Goal: Task Accomplishment & Management: Manage account settings

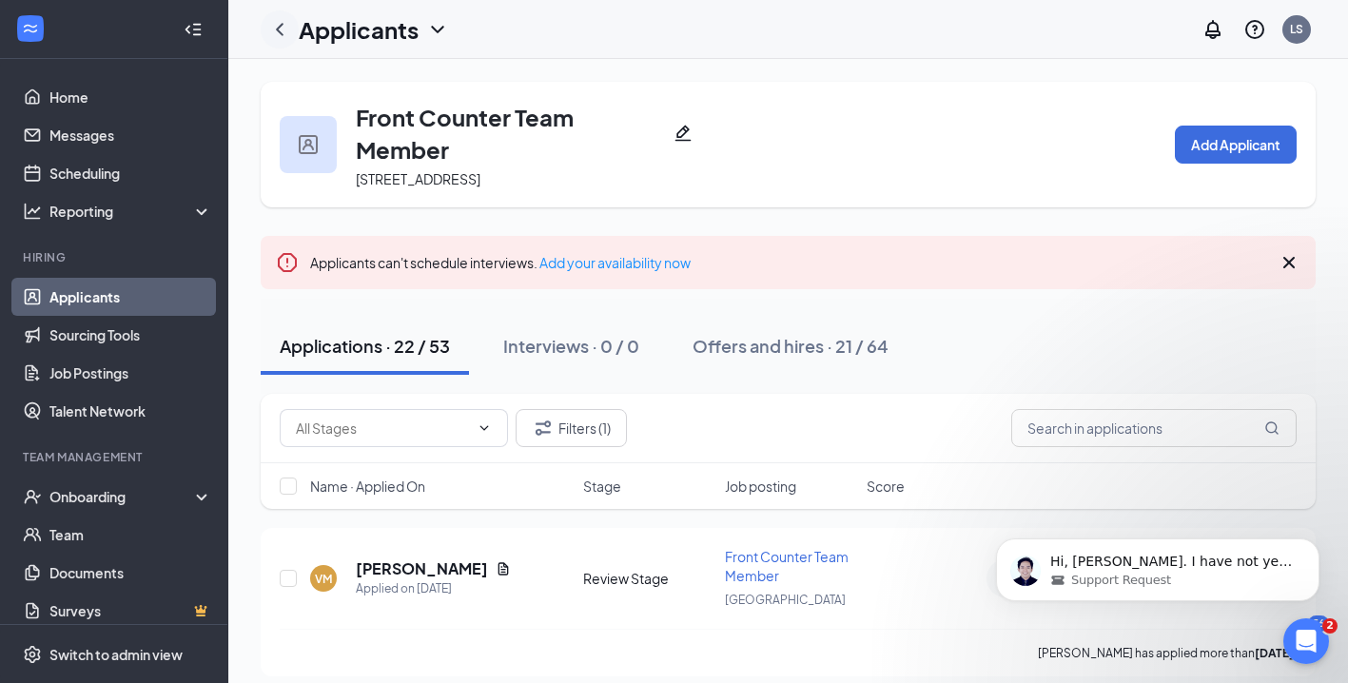
click at [280, 26] on icon "ChevronLeft" at bounding box center [280, 29] width 8 height 12
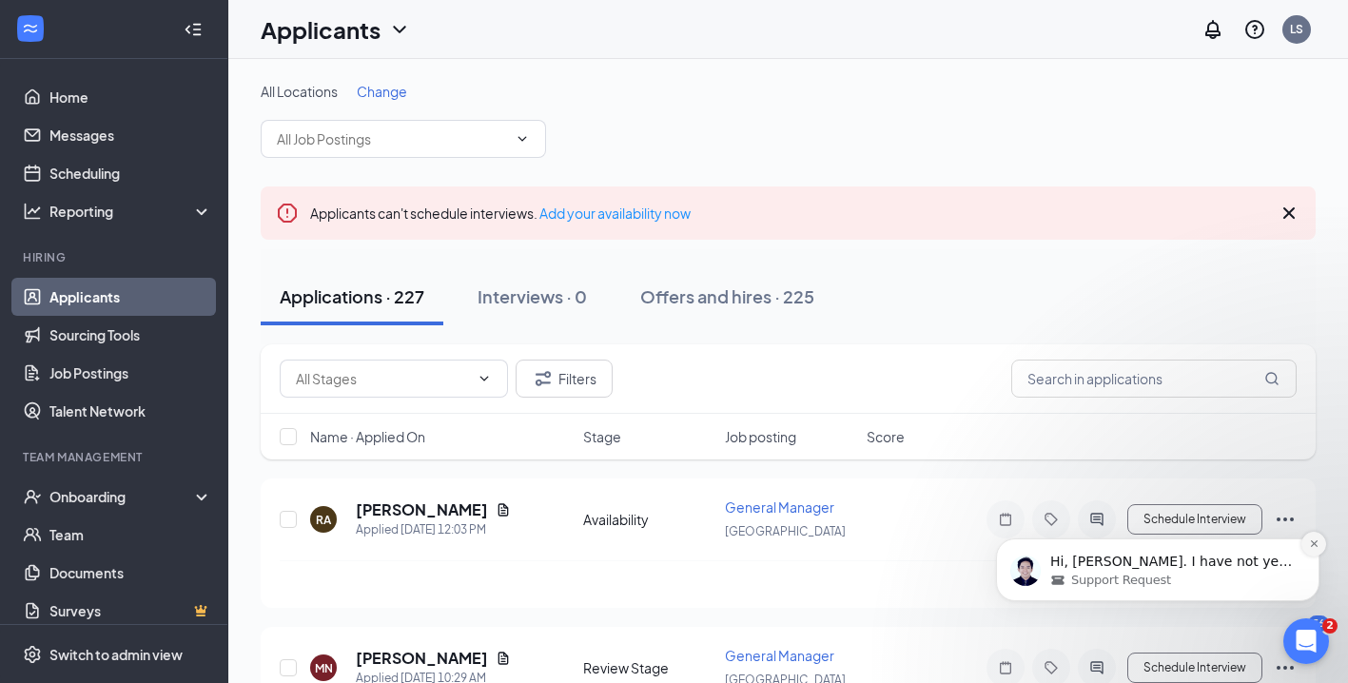
click at [1311, 544] on icon "Dismiss notification" at bounding box center [1314, 544] width 10 height 10
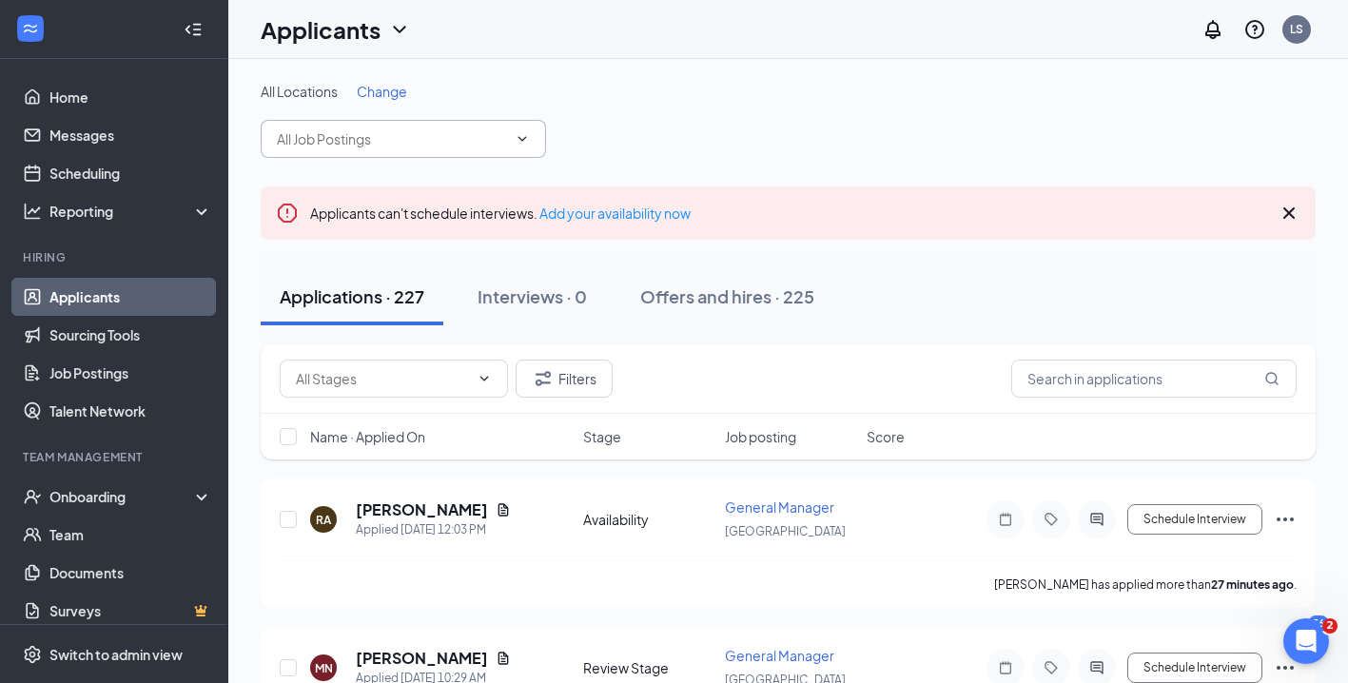
click at [452, 139] on input "text" at bounding box center [392, 138] width 230 height 21
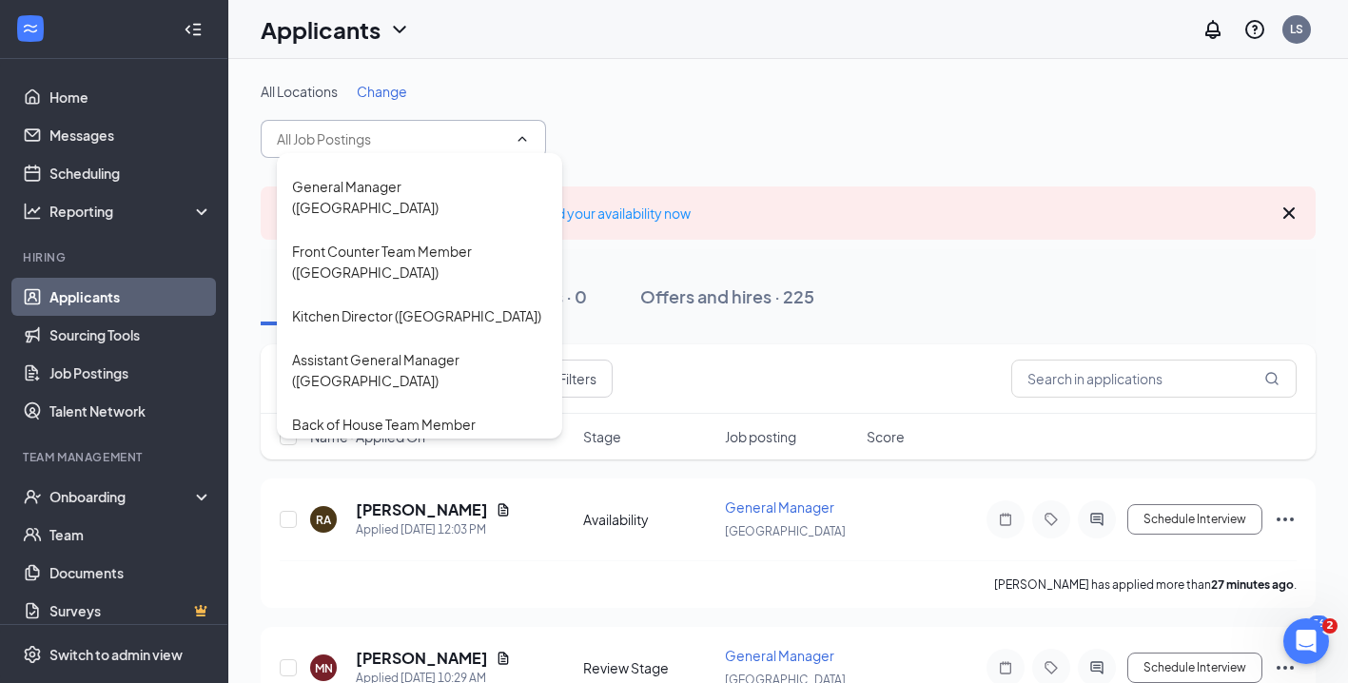
scroll to position [190, 0]
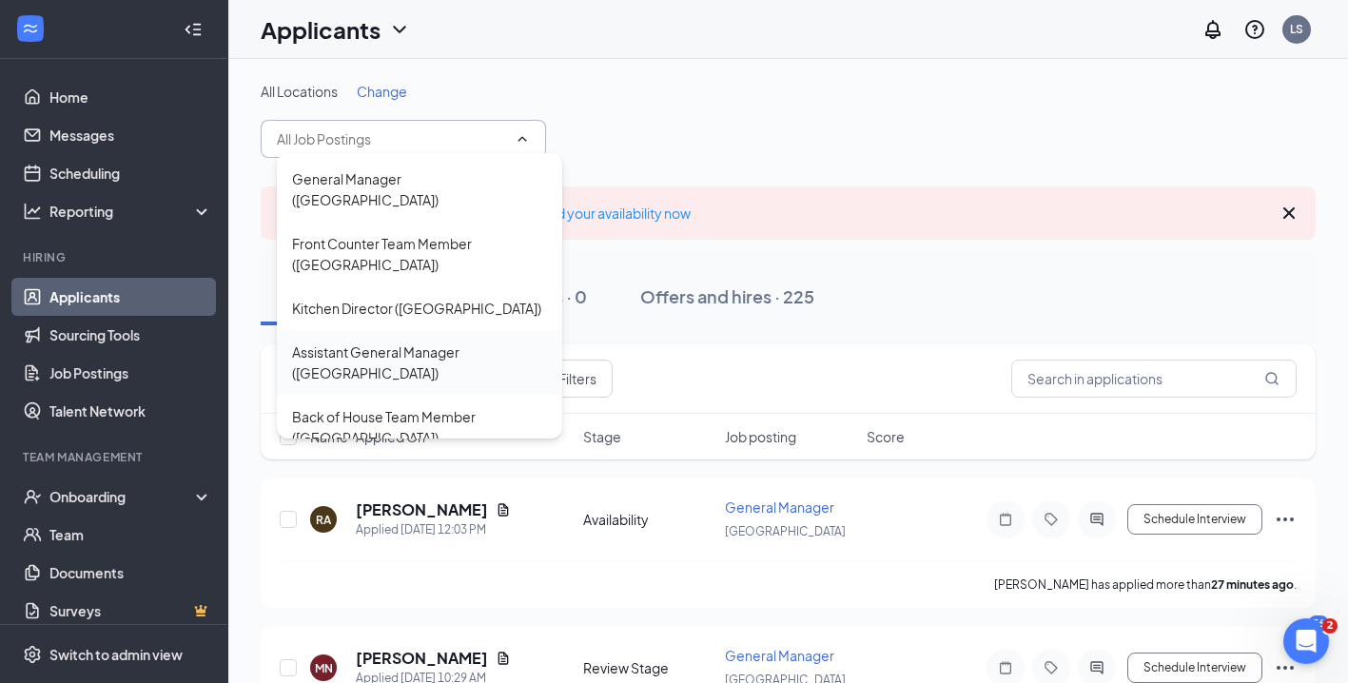
click at [419, 342] on div "Assistant General Manager ([GEOGRAPHIC_DATA])" at bounding box center [419, 363] width 255 height 42
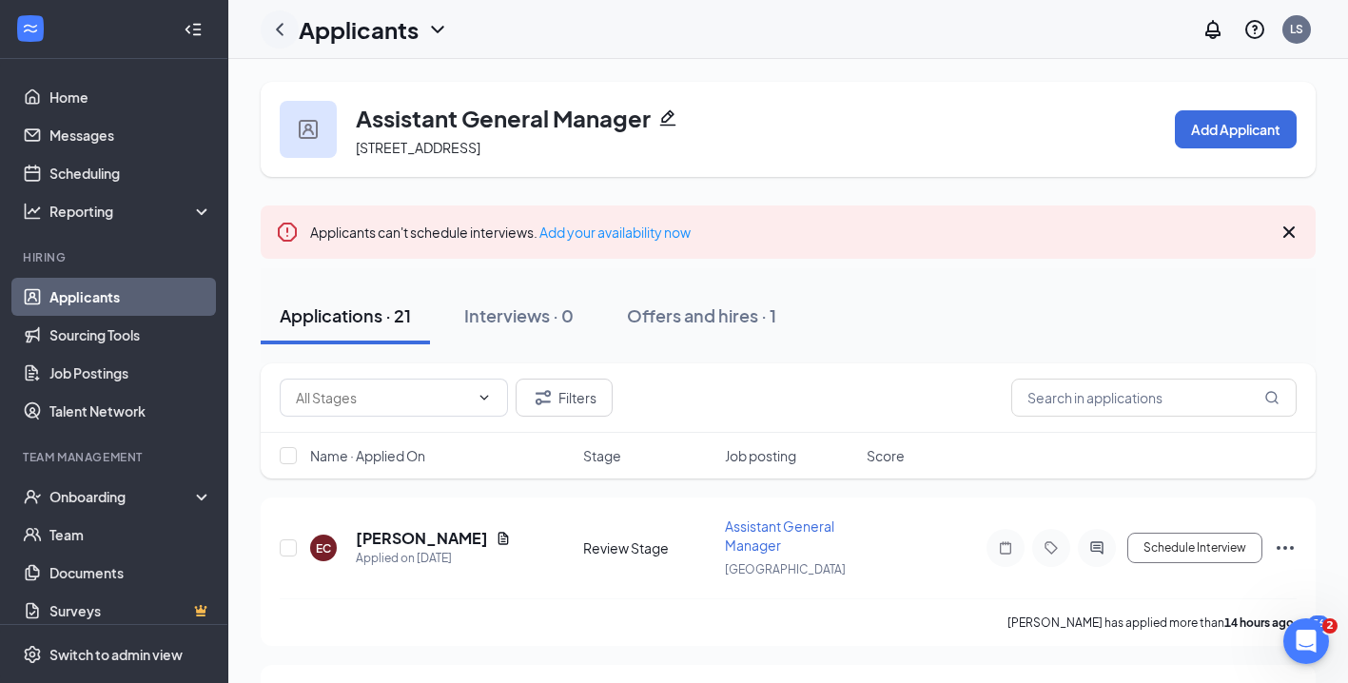
click at [283, 29] on icon "ChevronLeft" at bounding box center [279, 29] width 23 height 23
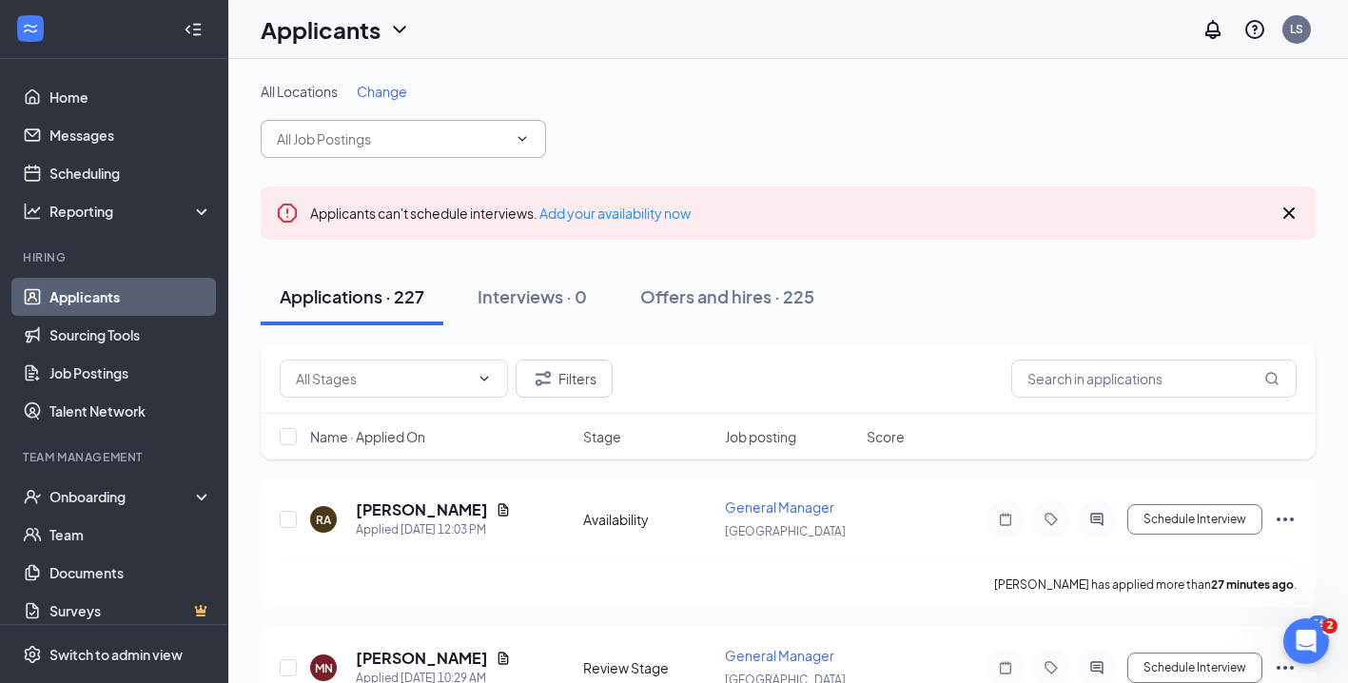
click at [465, 143] on input "text" at bounding box center [392, 138] width 230 height 21
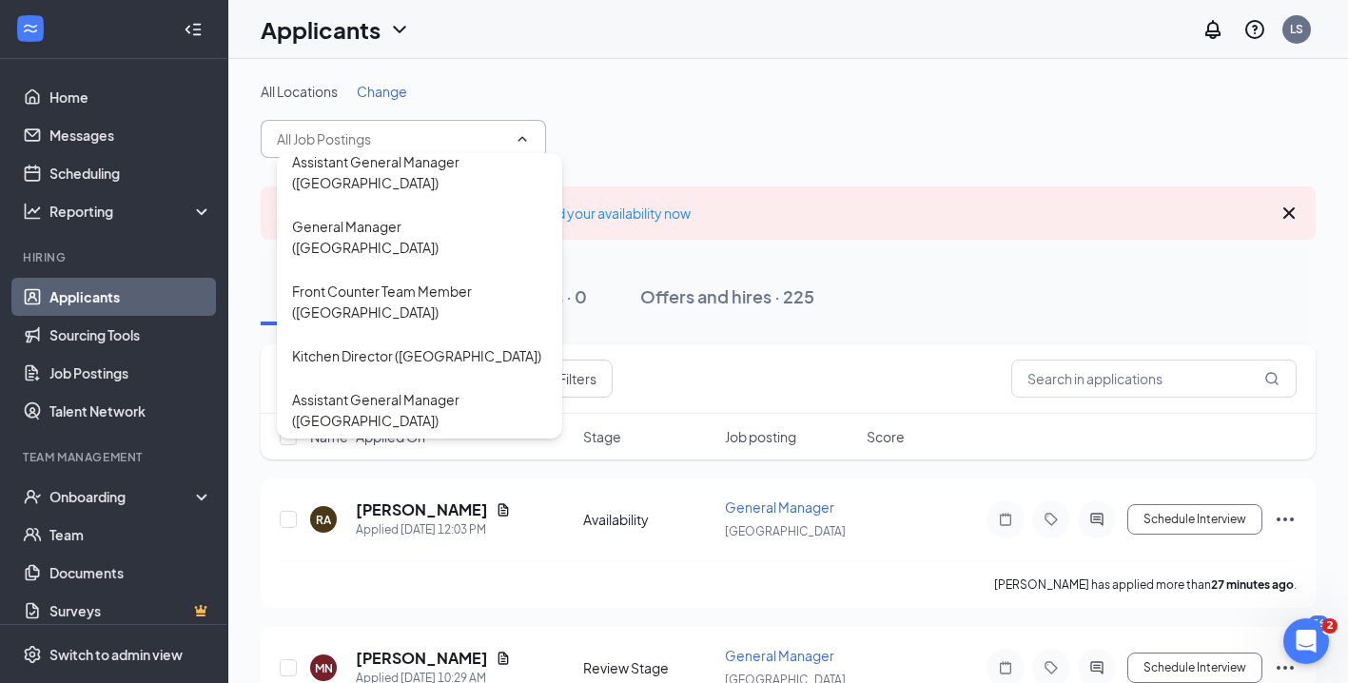
scroll to position [190, 0]
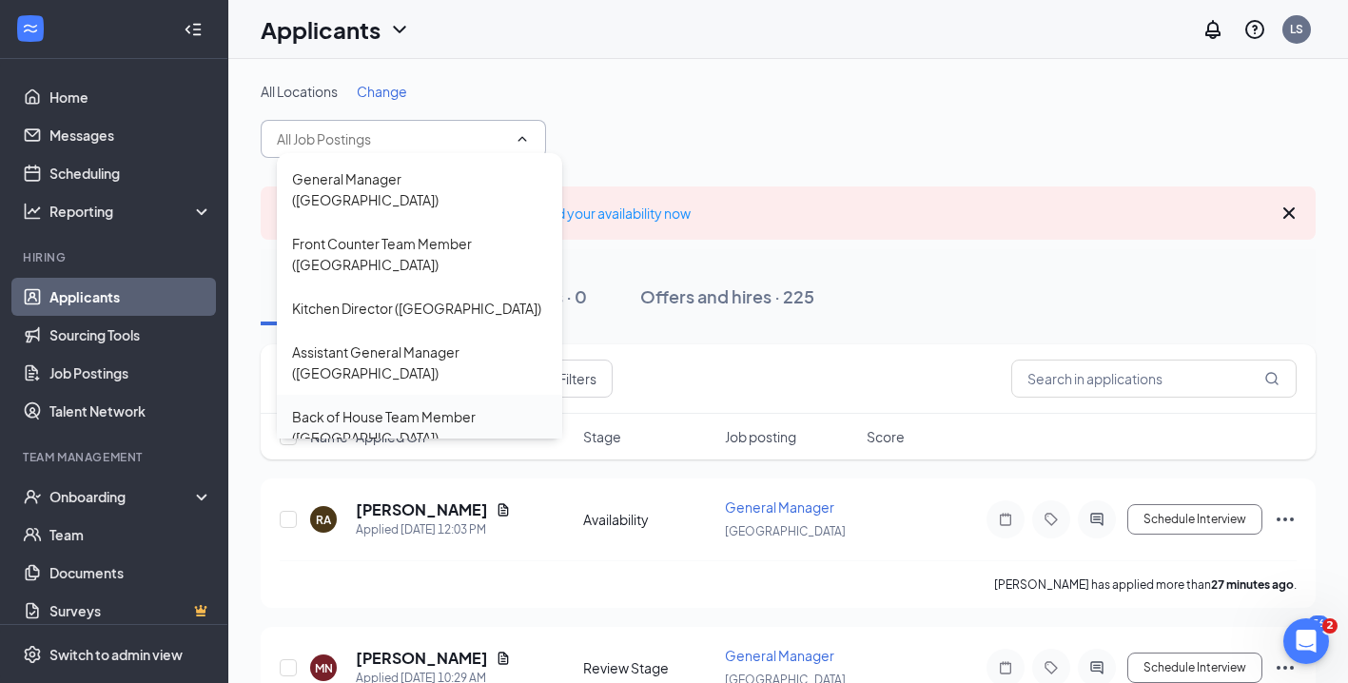
click at [417, 406] on div "Back of House Team Member ([GEOGRAPHIC_DATA])" at bounding box center [419, 427] width 255 height 42
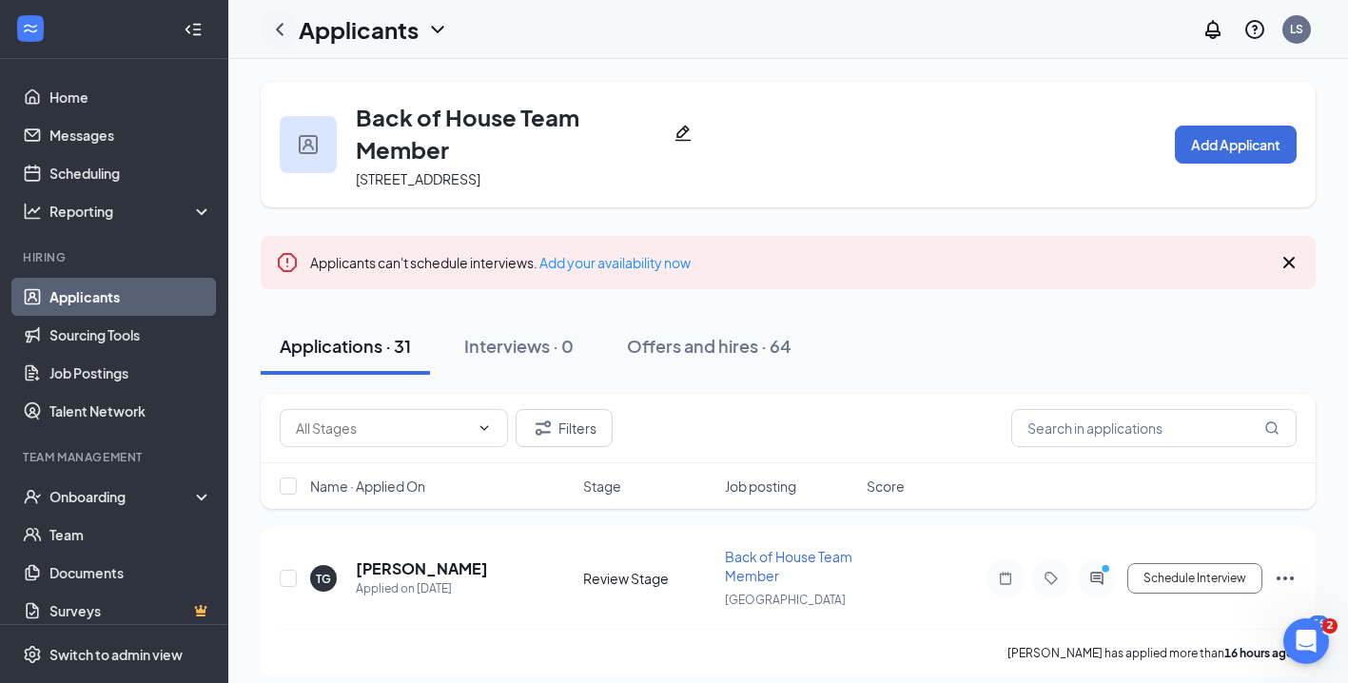
click at [283, 29] on icon "ChevronLeft" at bounding box center [279, 29] width 23 height 23
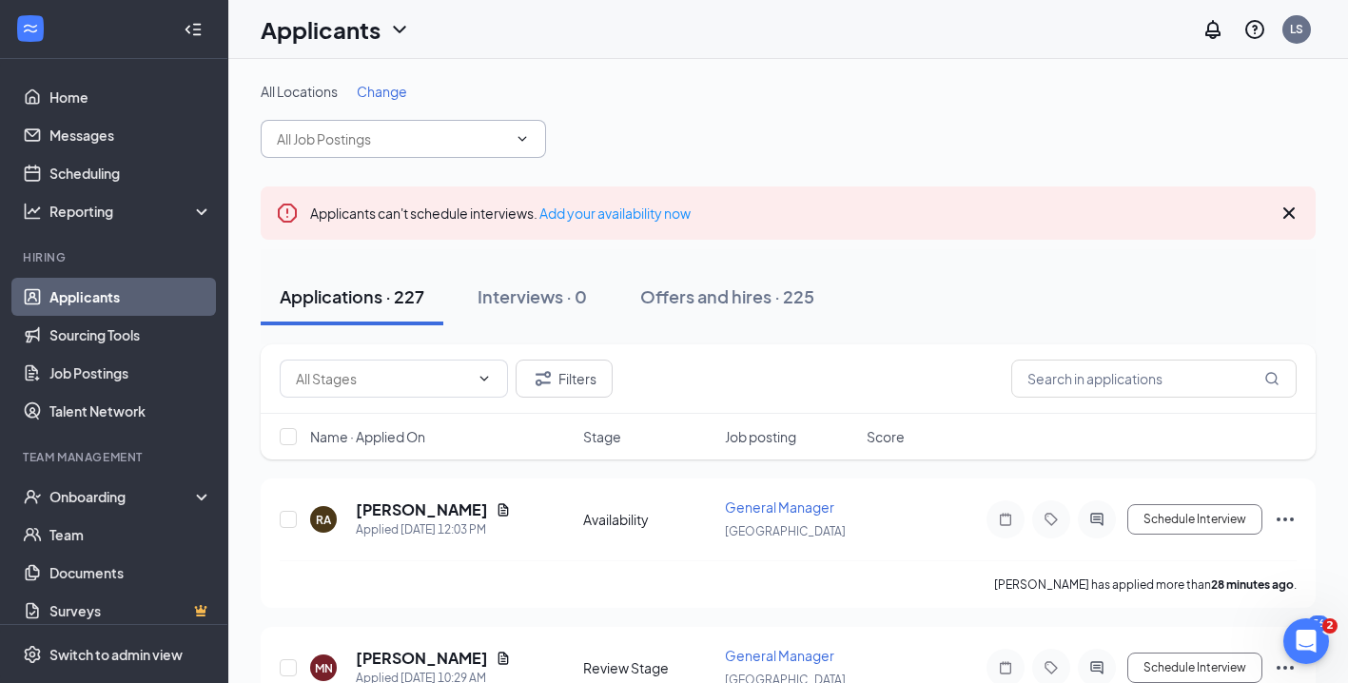
click at [506, 142] on input "text" at bounding box center [392, 138] width 230 height 21
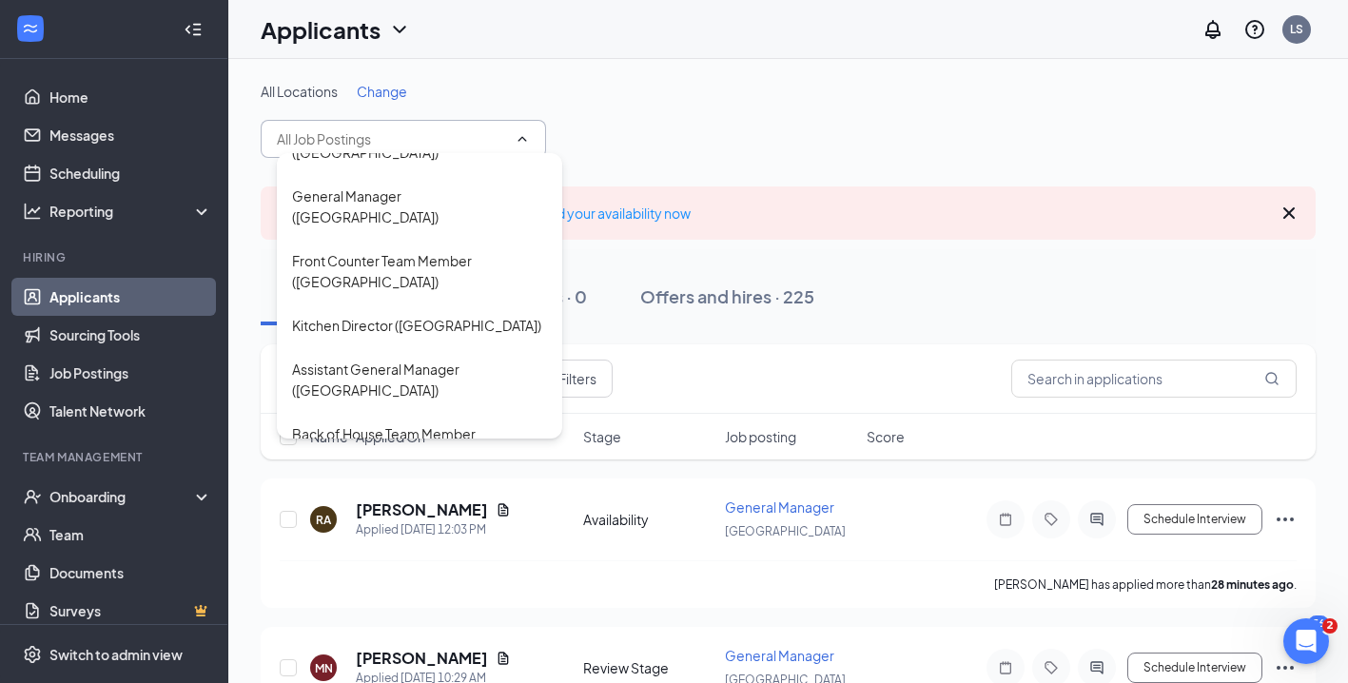
scroll to position [190, 0]
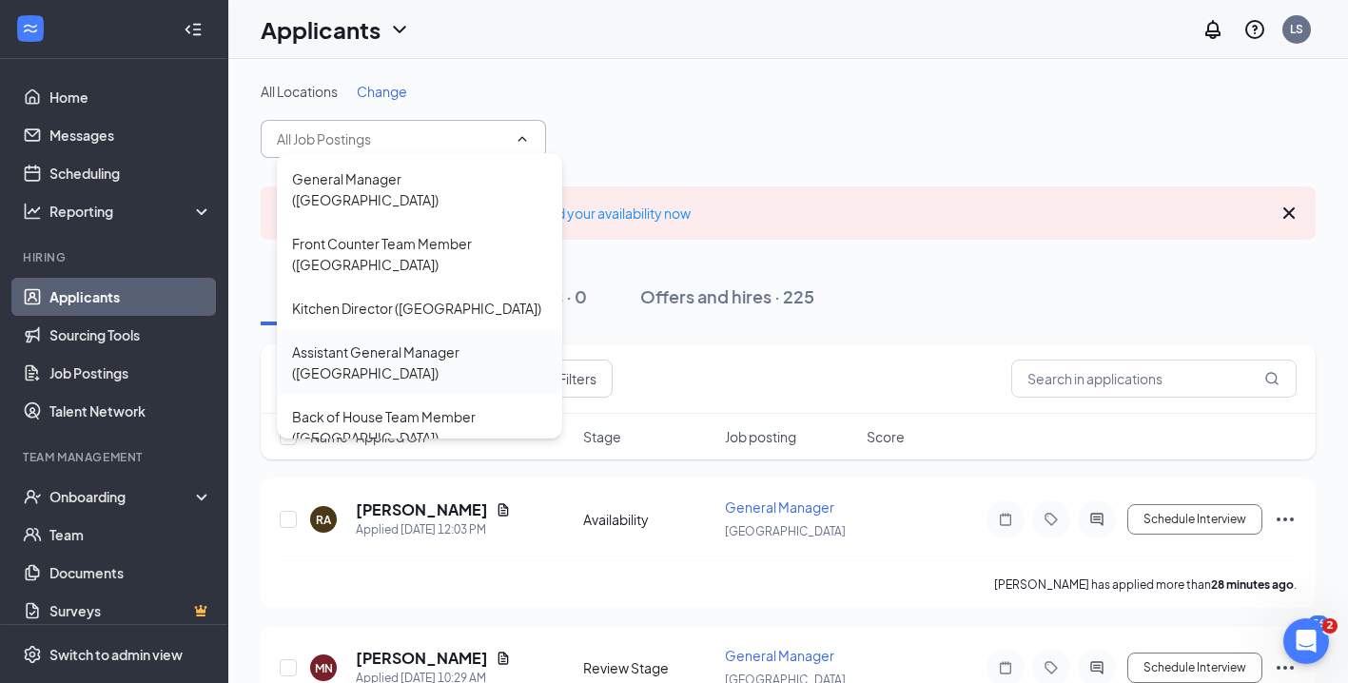
click at [442, 343] on div "Assistant General Manager ([GEOGRAPHIC_DATA])" at bounding box center [419, 363] width 255 height 42
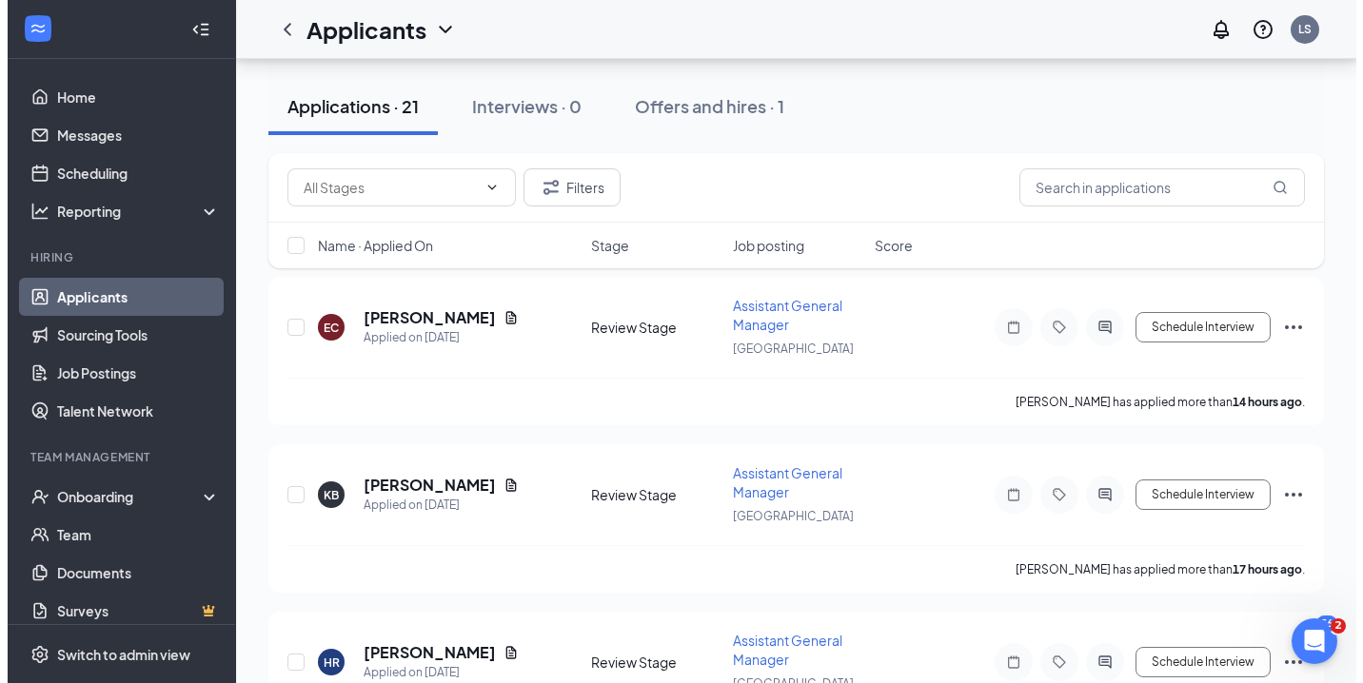
scroll to position [197, 0]
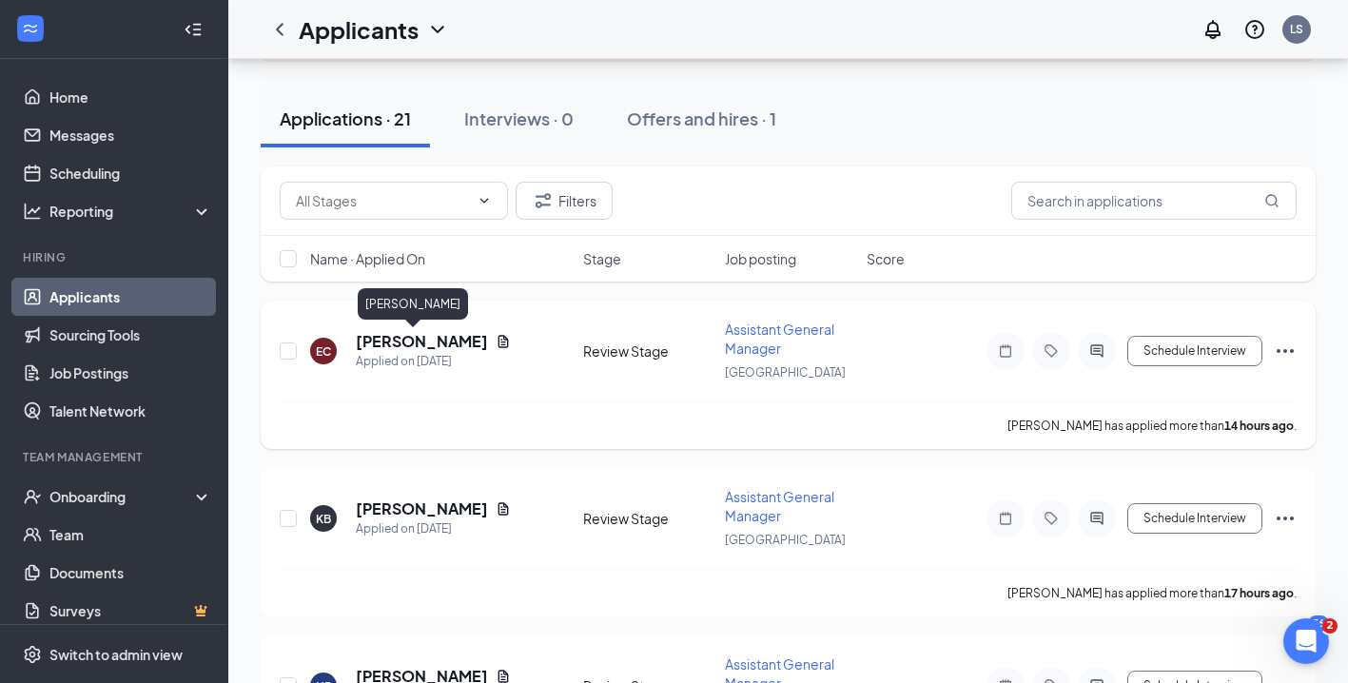
click at [404, 339] on h5 "[PERSON_NAME]" at bounding box center [422, 341] width 132 height 21
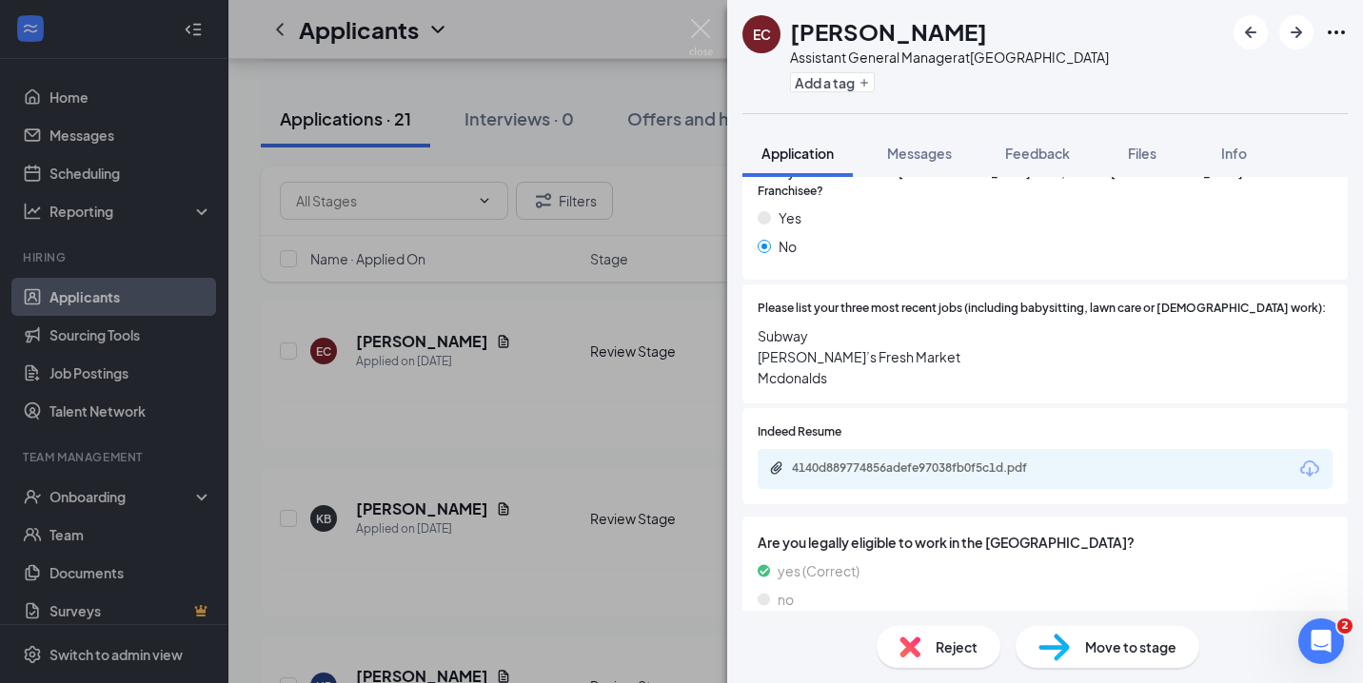
scroll to position [615, 0]
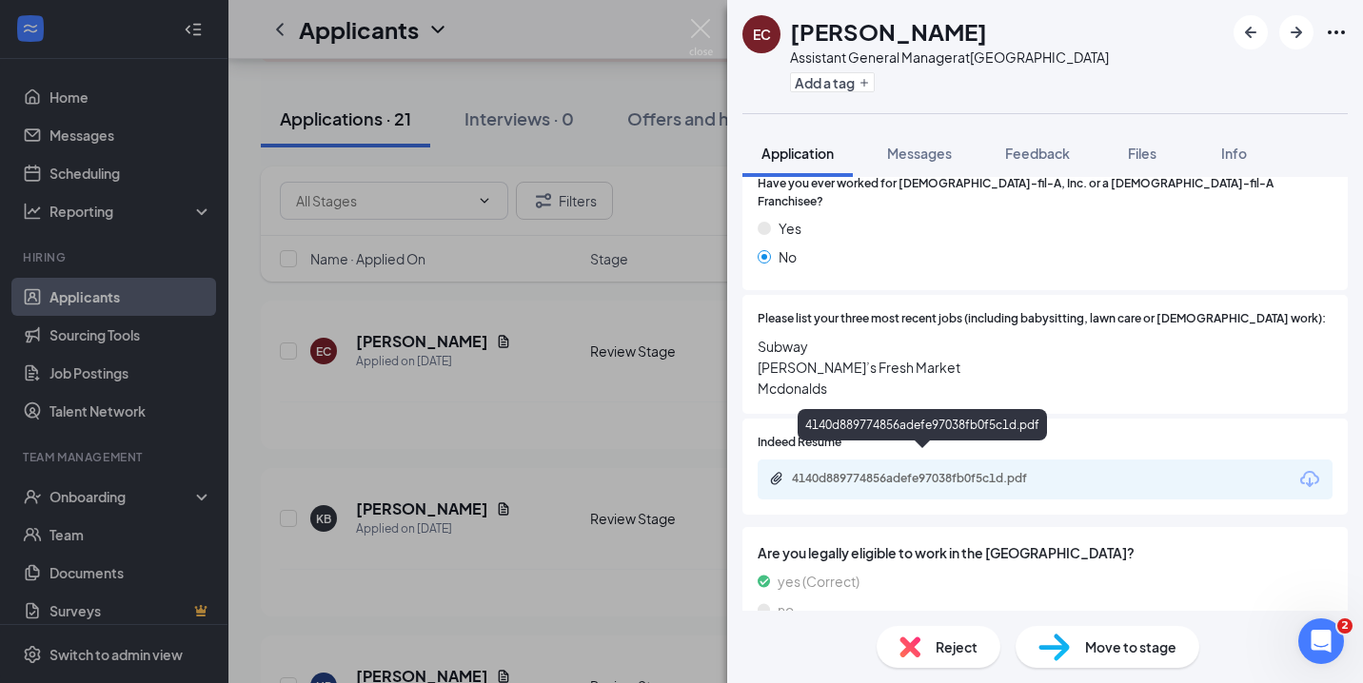
click at [858, 471] on div "4140d889774856adefe97038fb0f5c1d.pdf" at bounding box center [925, 478] width 266 height 15
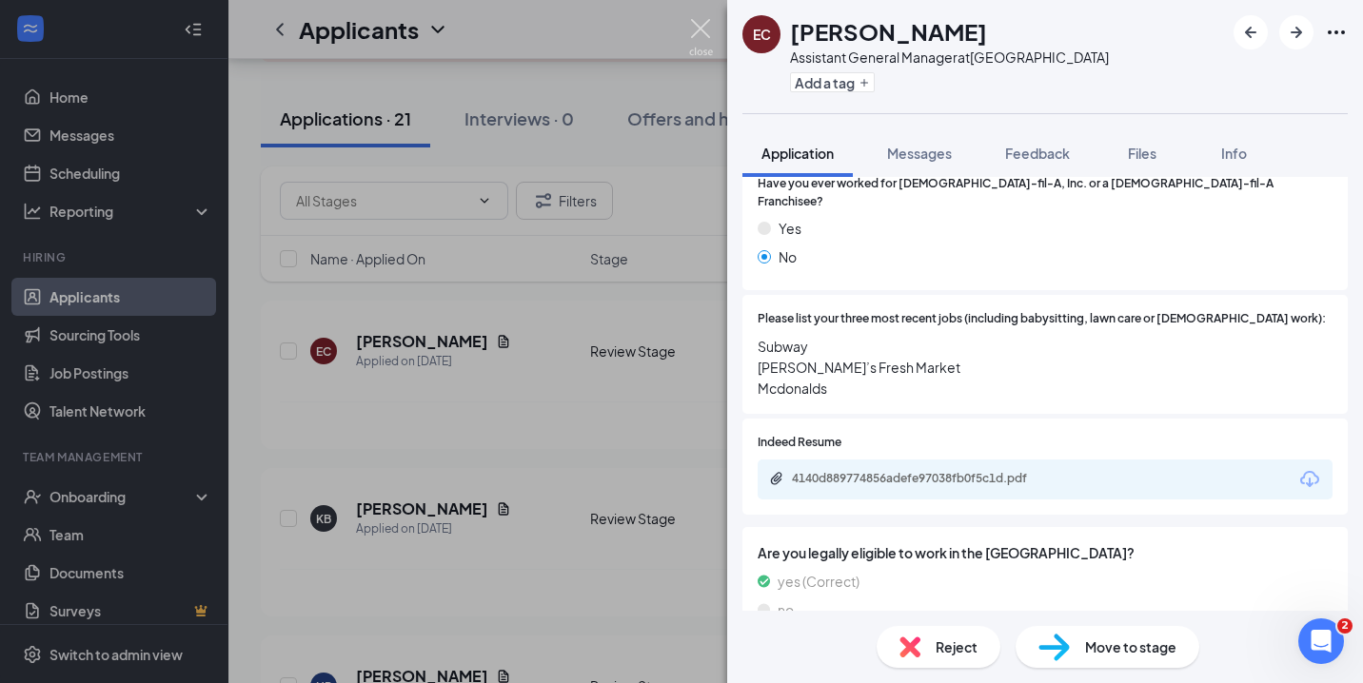
click at [701, 31] on img at bounding box center [701, 37] width 24 height 37
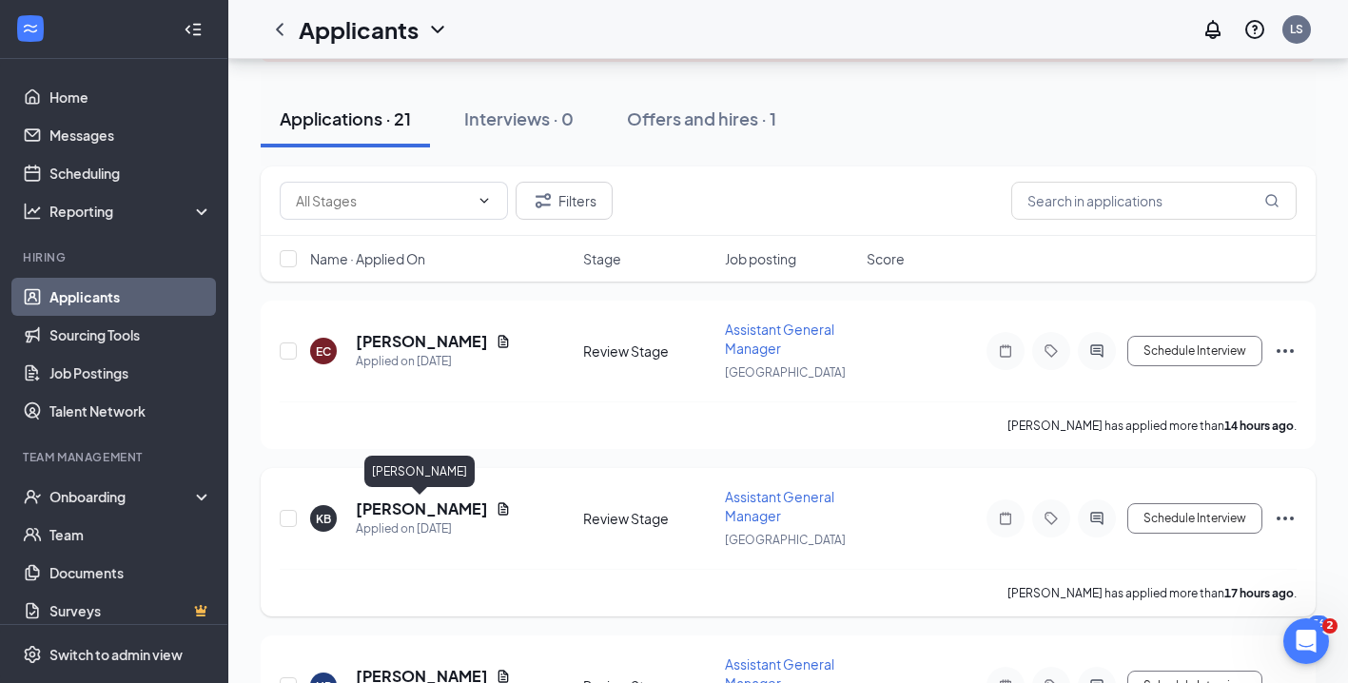
click at [419, 504] on h5 "[PERSON_NAME]" at bounding box center [422, 509] width 132 height 21
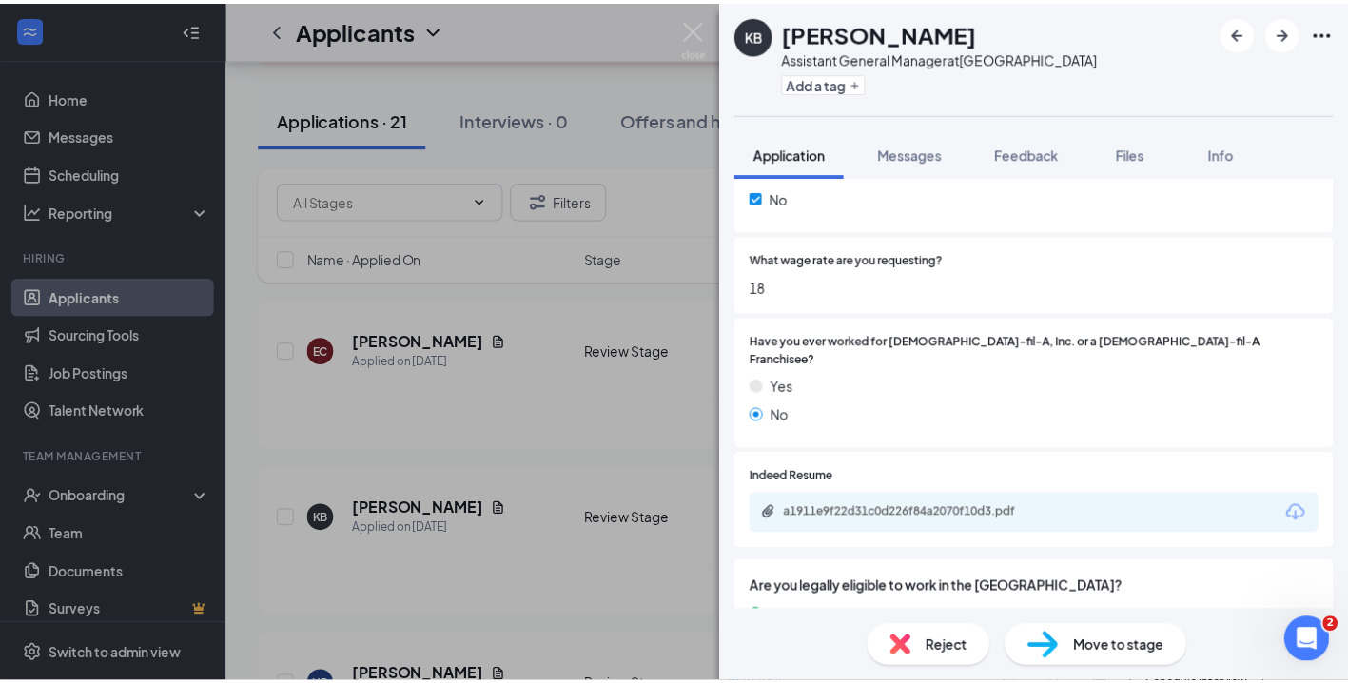
scroll to position [520, 0]
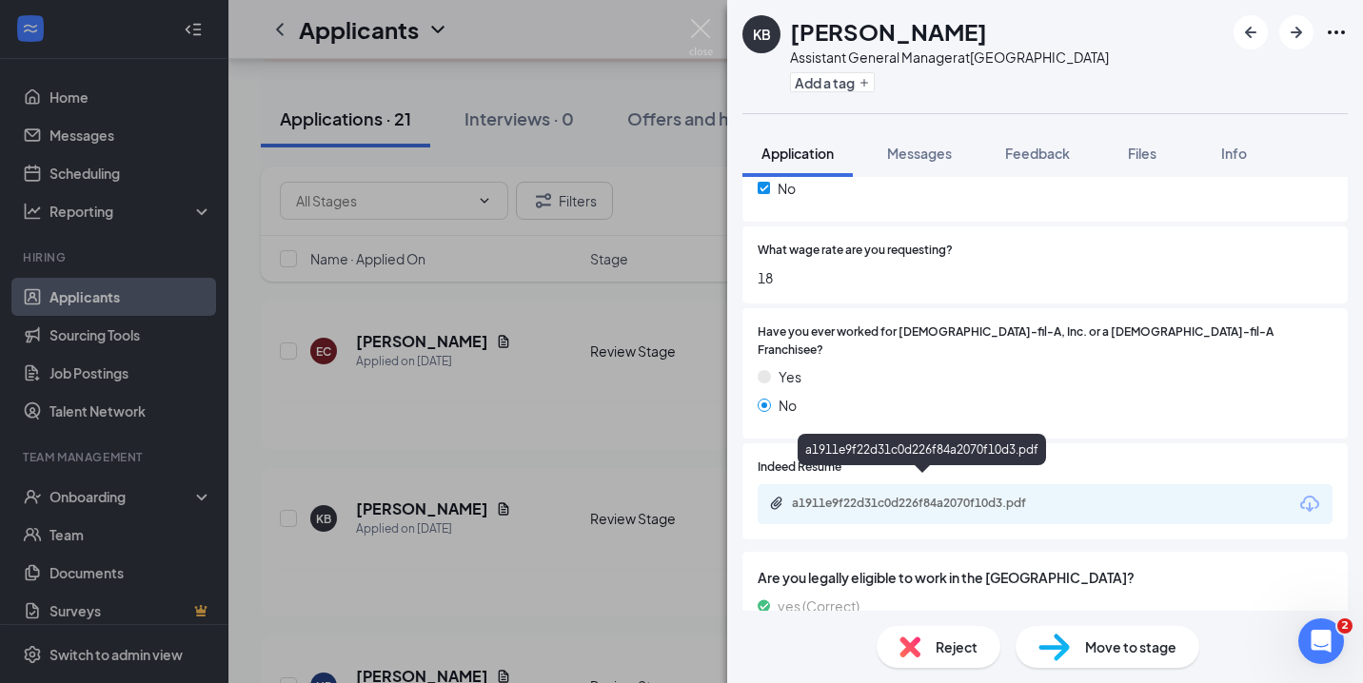
click at [918, 496] on div "a1911e9f22d31c0d226f84a2070f10d3.pdf" at bounding box center [925, 503] width 266 height 15
click at [701, 29] on img at bounding box center [701, 37] width 24 height 37
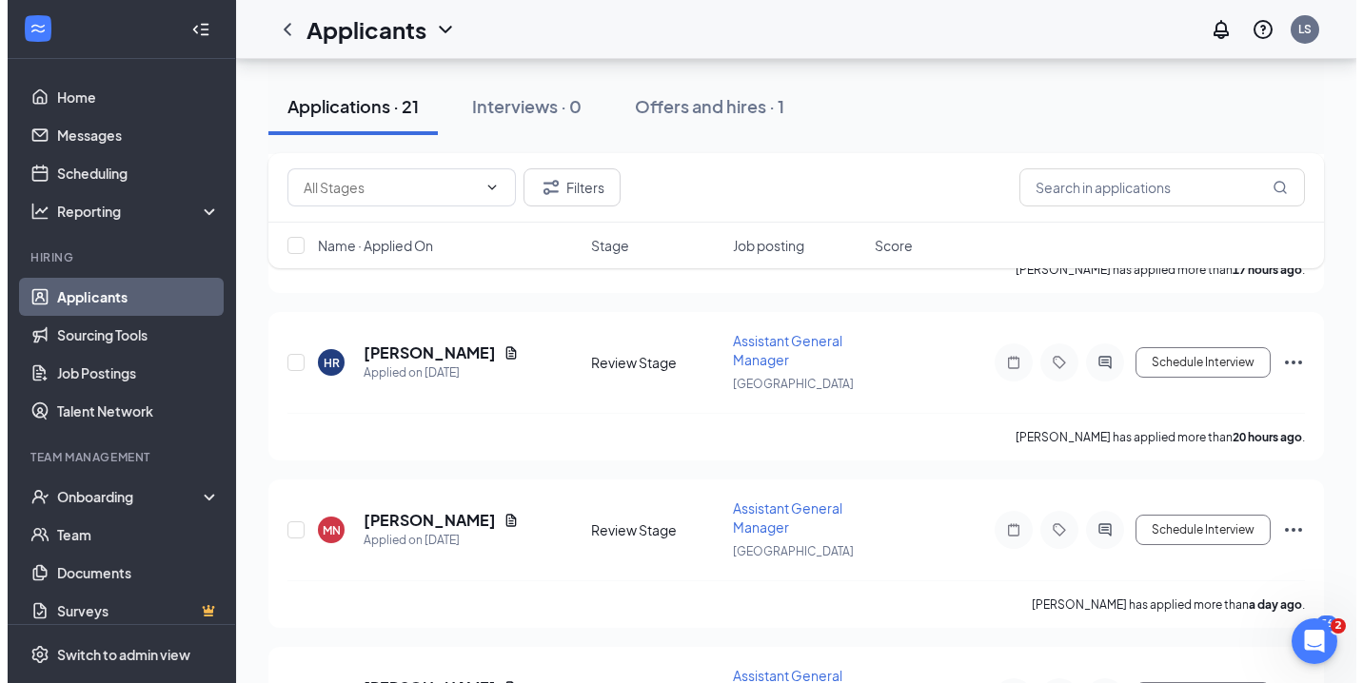
scroll to position [523, 0]
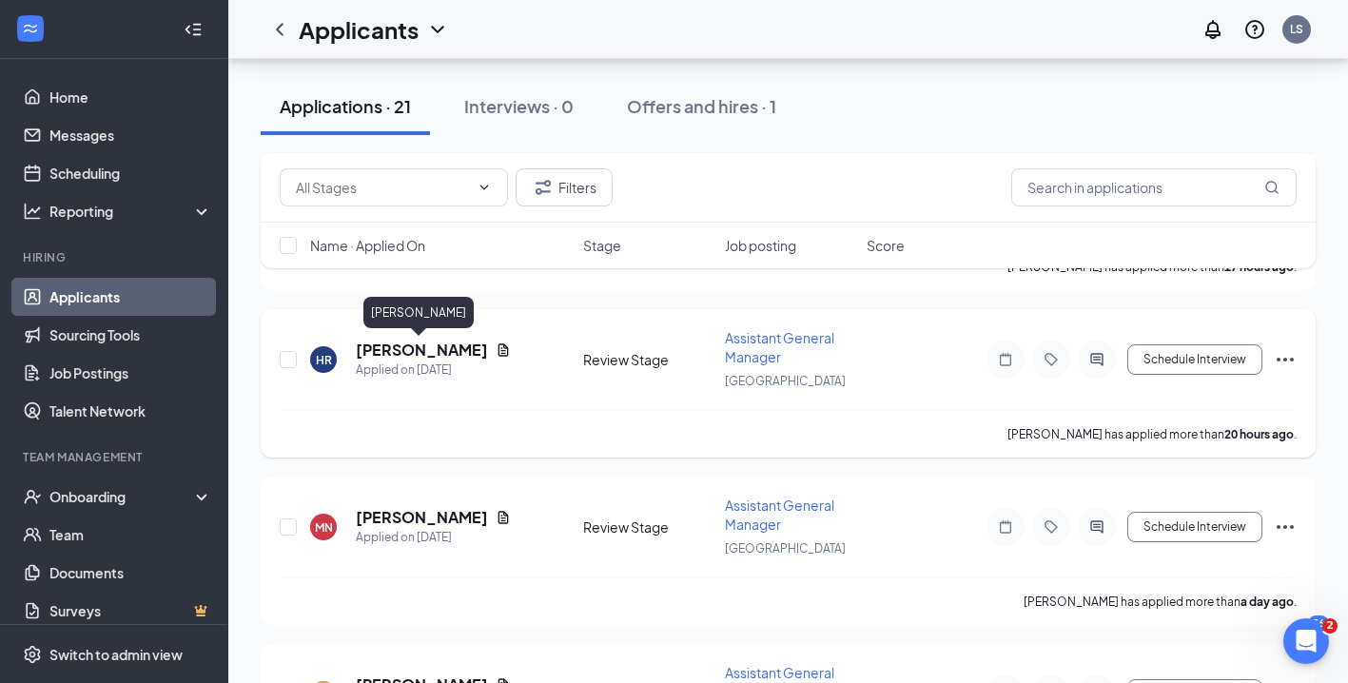
click at [429, 349] on h5 "[PERSON_NAME]" at bounding box center [422, 350] width 132 height 21
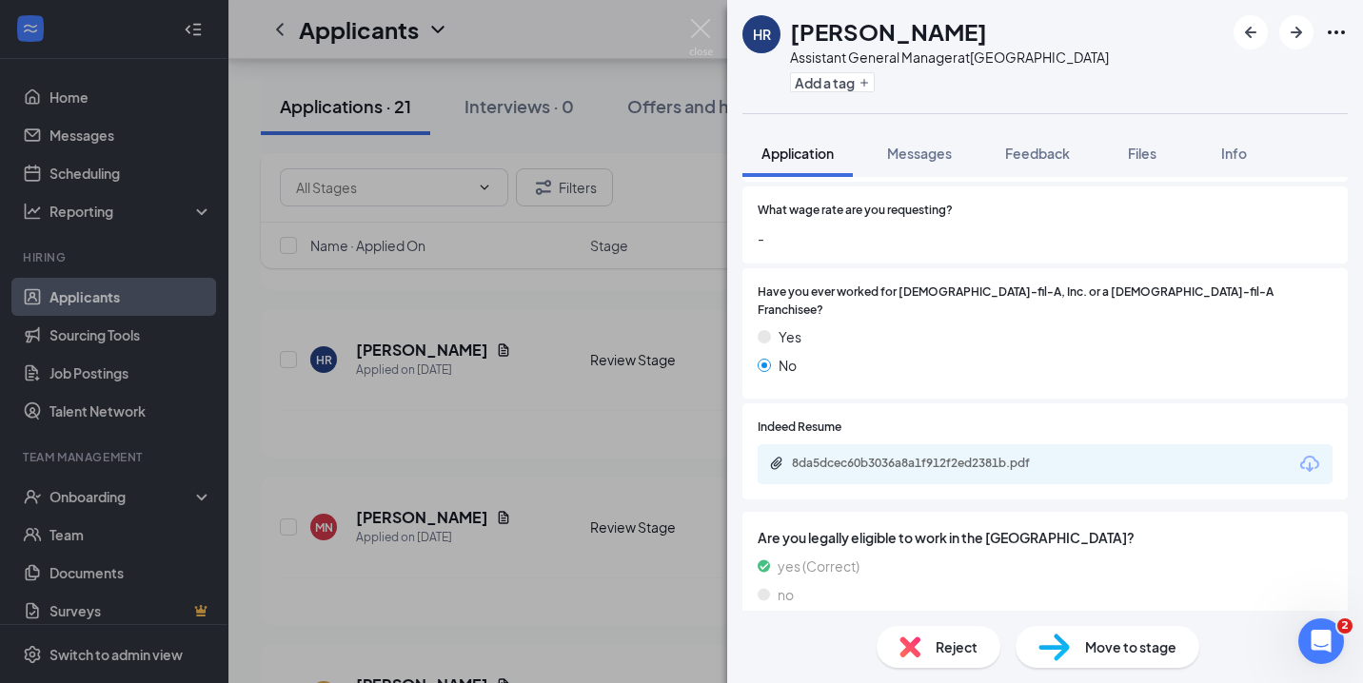
scroll to position [511, 0]
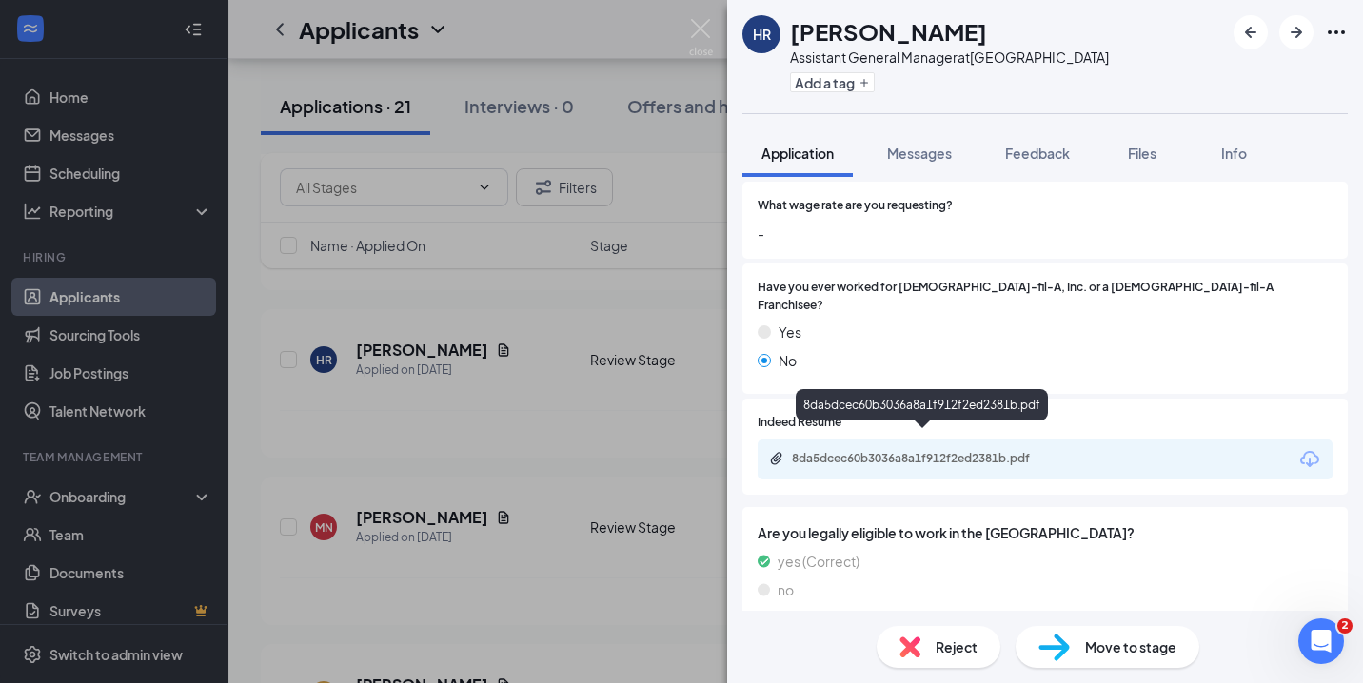
click at [932, 451] on div "8da5dcec60b3036a8a1f912f2ed2381b.pdf" at bounding box center [925, 458] width 266 height 15
click at [704, 29] on img at bounding box center [701, 37] width 24 height 37
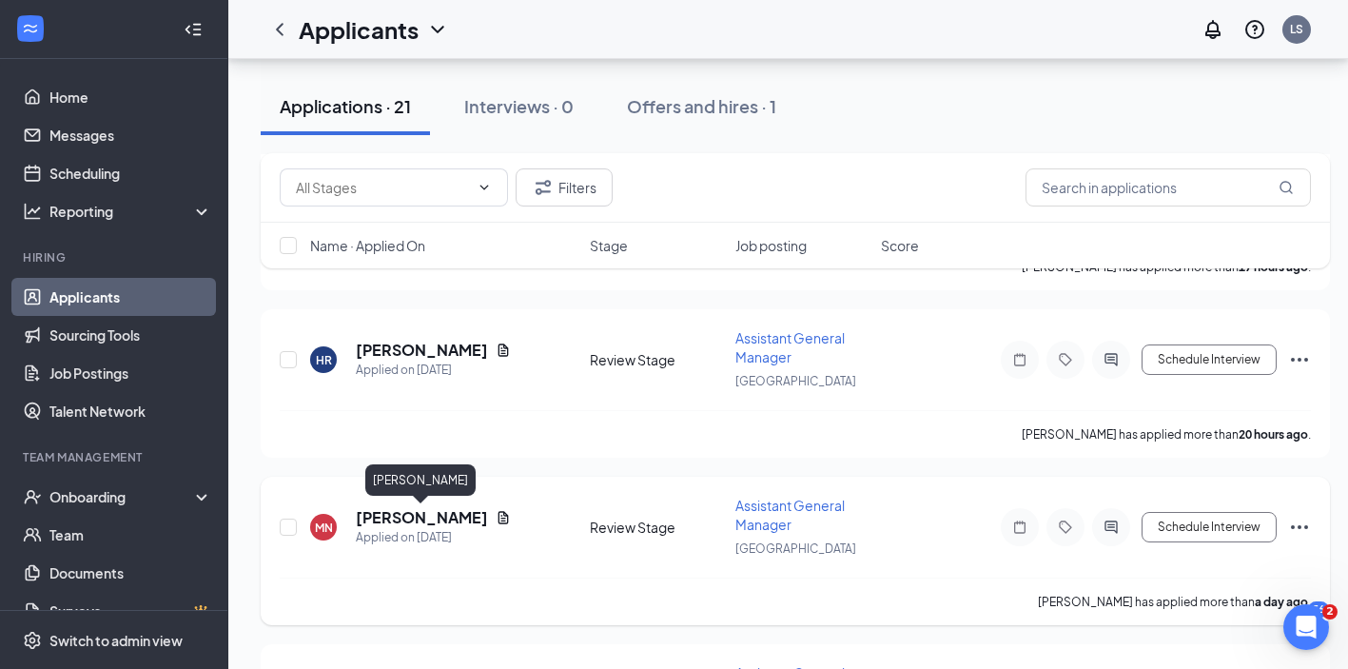
click at [442, 517] on h5 "[PERSON_NAME]" at bounding box center [422, 517] width 132 height 21
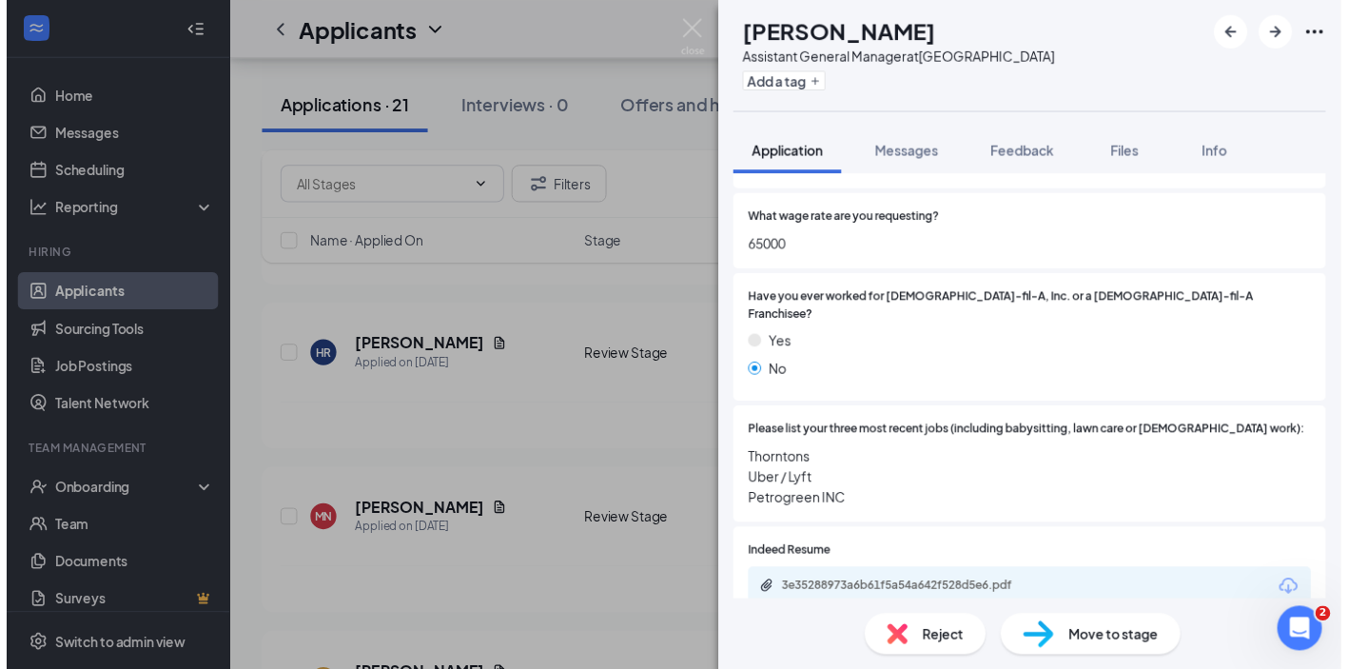
scroll to position [564, 0]
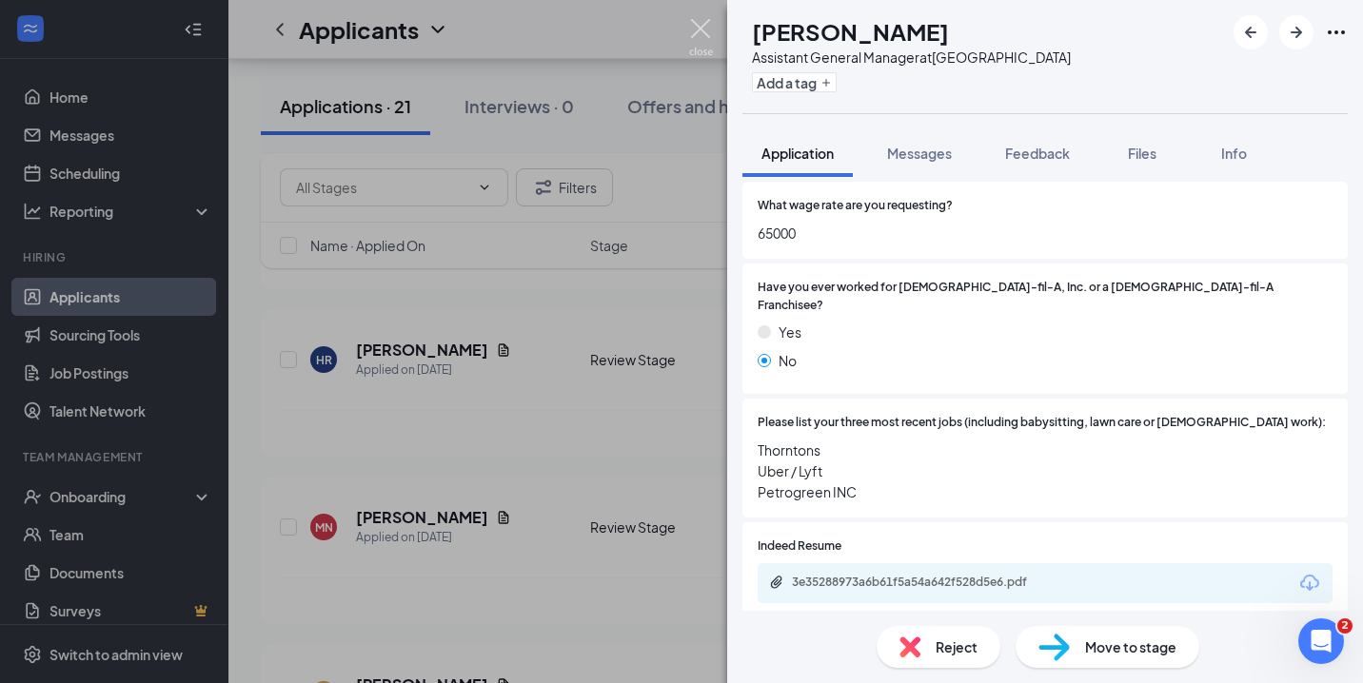
click at [704, 23] on img at bounding box center [701, 37] width 24 height 37
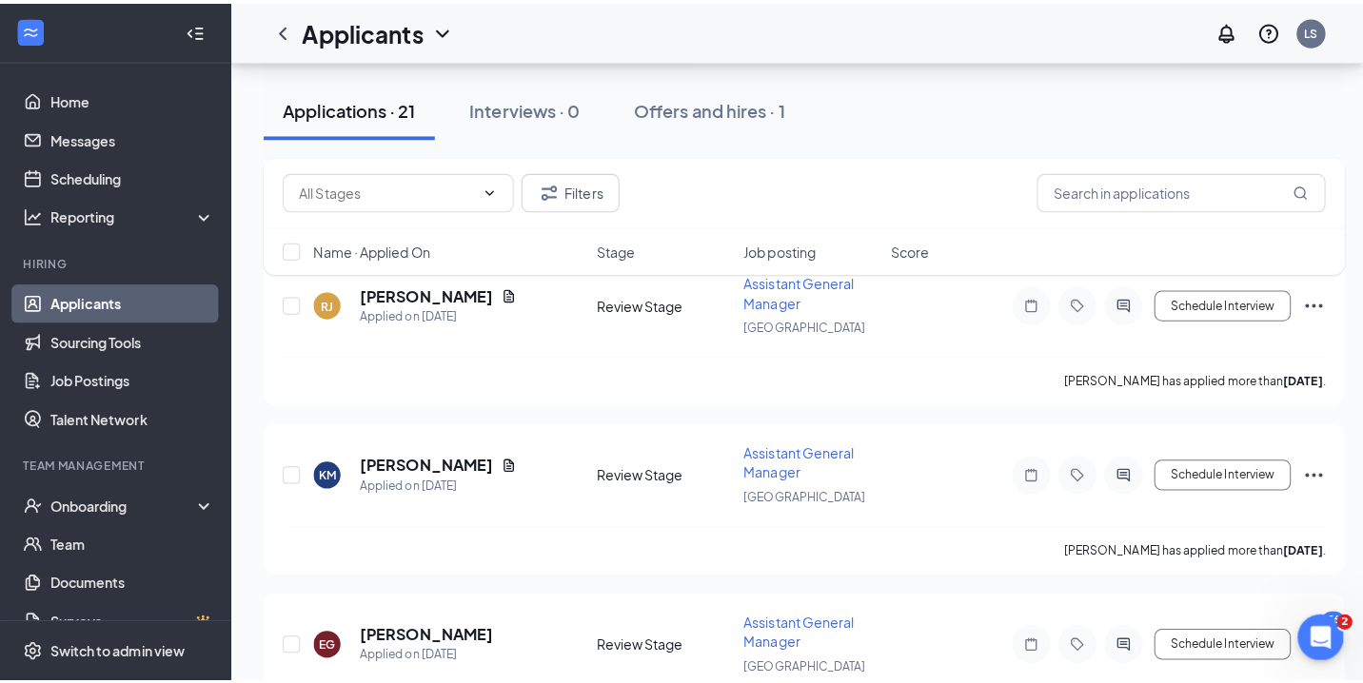
scroll to position [925, 0]
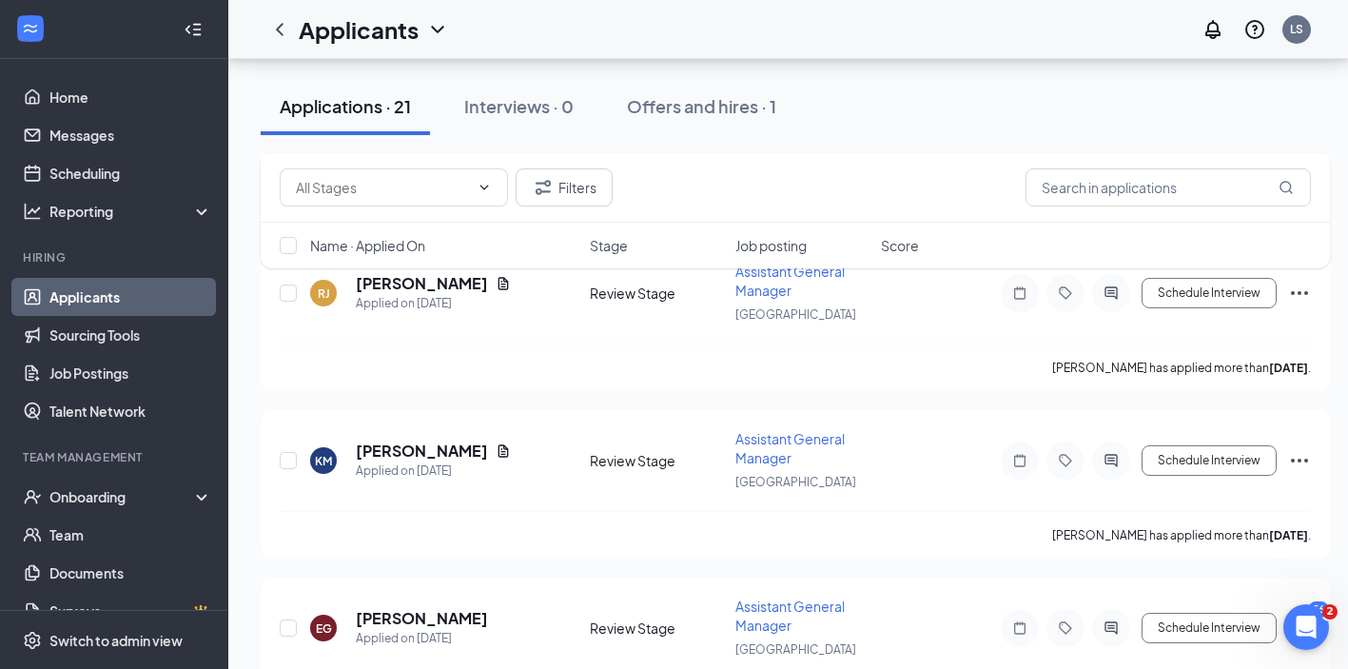
click at [439, 283] on div "Filters Name · Applied On Stage Job posting Score" at bounding box center [795, 220] width 1069 height 134
click at [427, 283] on div "Filters Name · Applied On Stage Job posting Score" at bounding box center [795, 220] width 1069 height 134
click at [422, 285] on div "Filters Name · Applied On Stage Job posting Score" at bounding box center [795, 220] width 1069 height 134
click at [421, 287] on h5 "[PERSON_NAME]" at bounding box center [422, 283] width 132 height 21
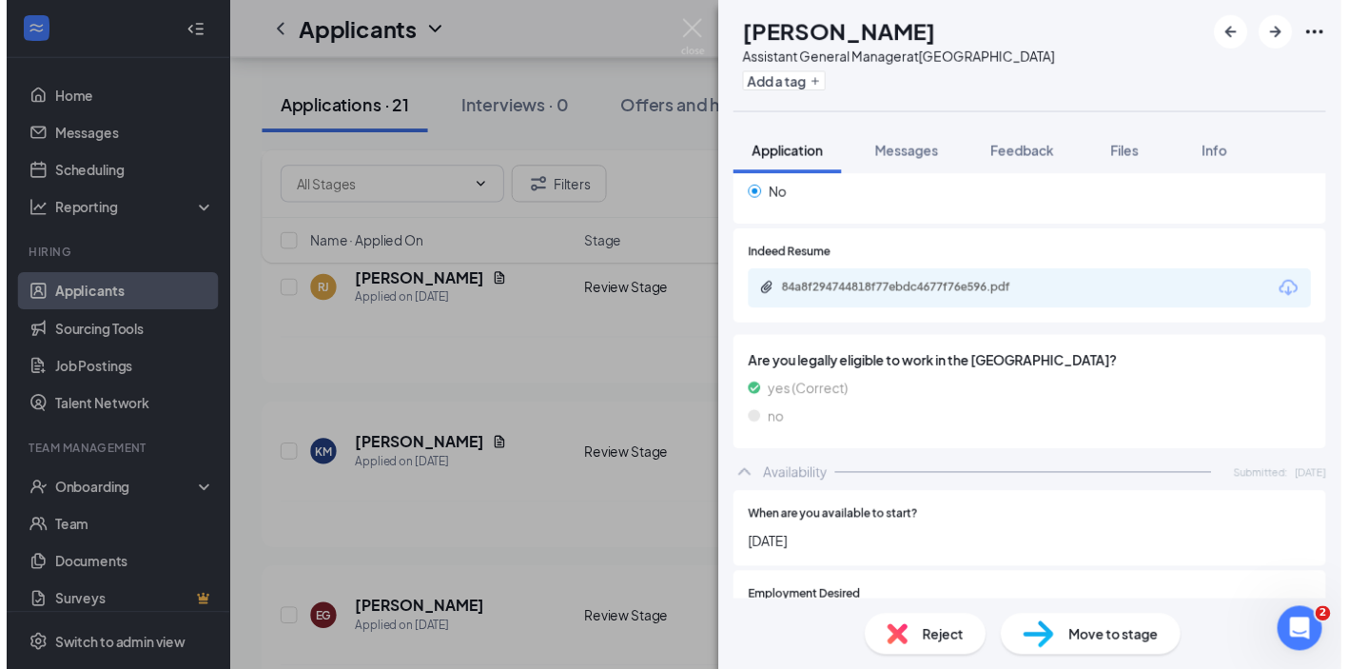
scroll to position [674, 0]
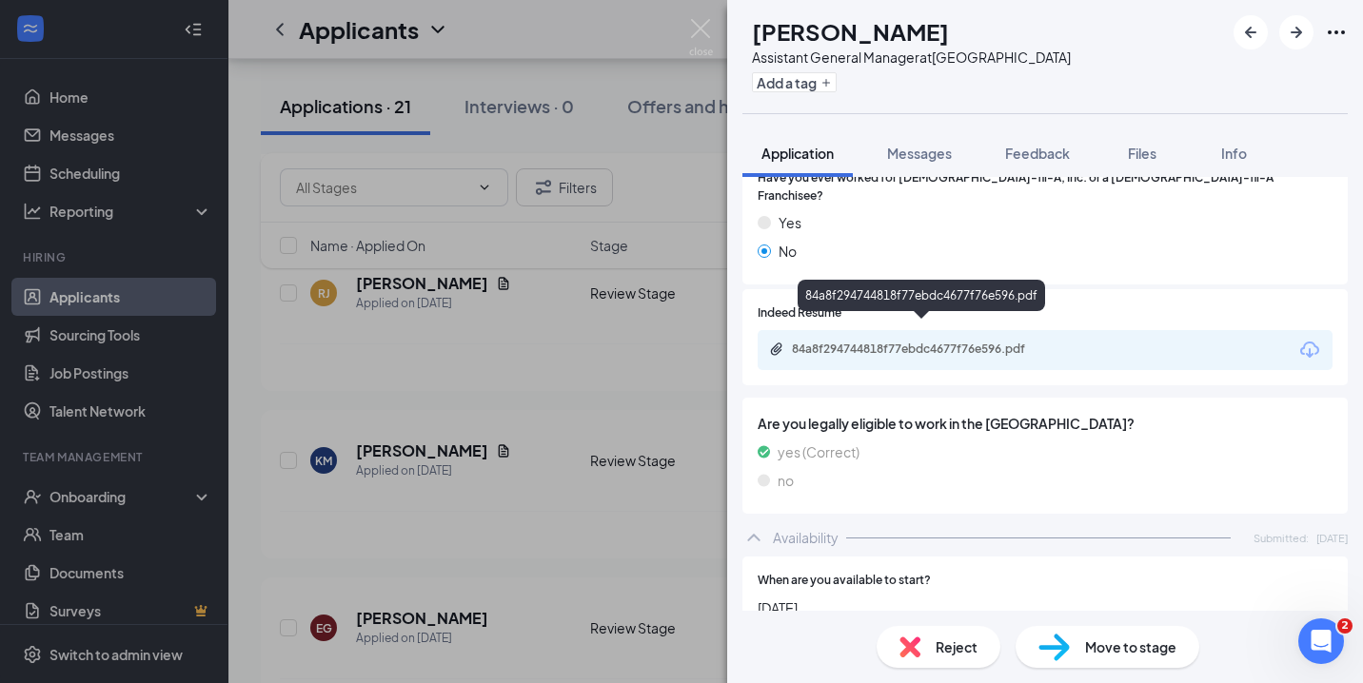
click at [919, 342] on div "84a8f294744818f77ebdc4677f76e596.pdf" at bounding box center [925, 349] width 266 height 15
click at [708, 25] on img at bounding box center [701, 37] width 24 height 37
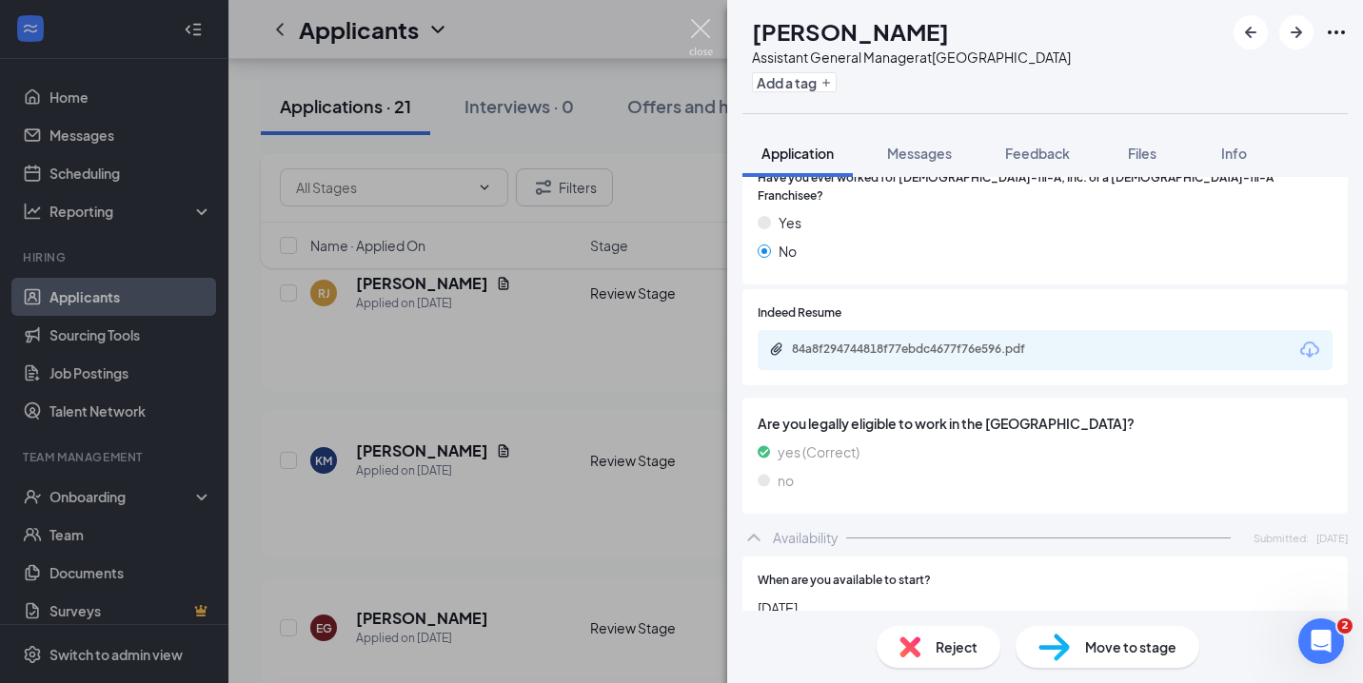
click at [697, 28] on div "Applicants LS" at bounding box center [795, 29] width 1134 height 59
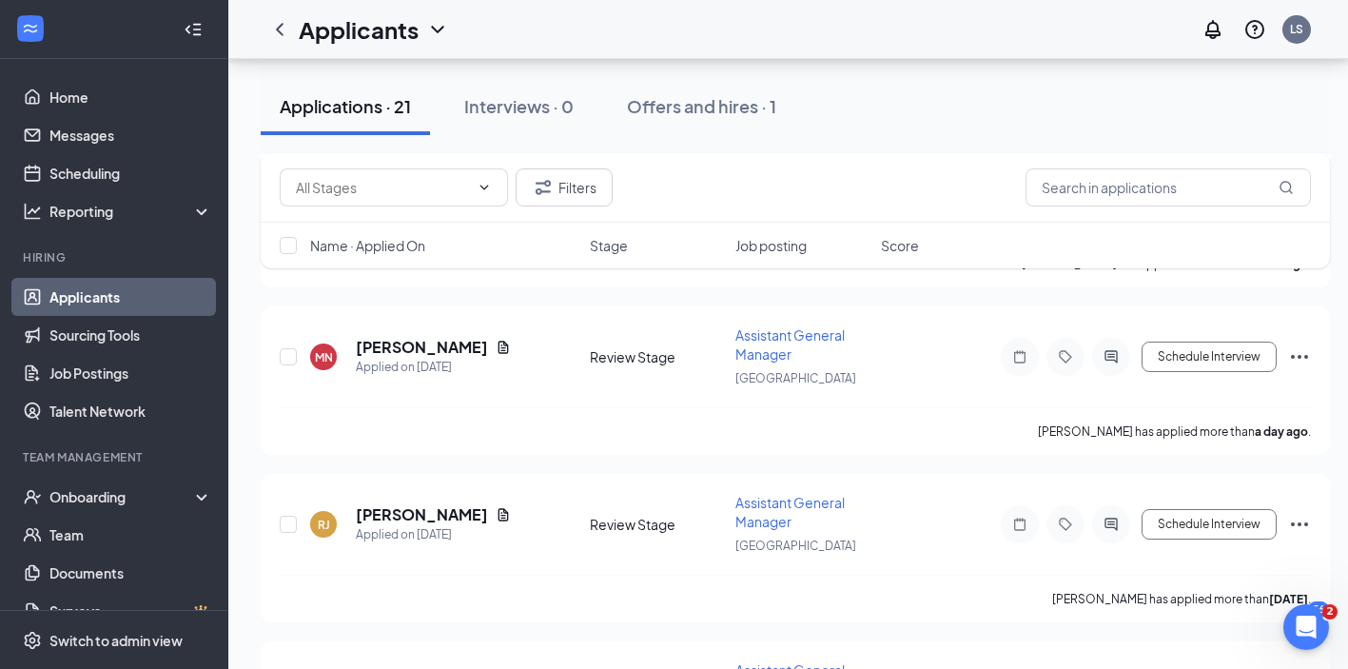
scroll to position [672, 0]
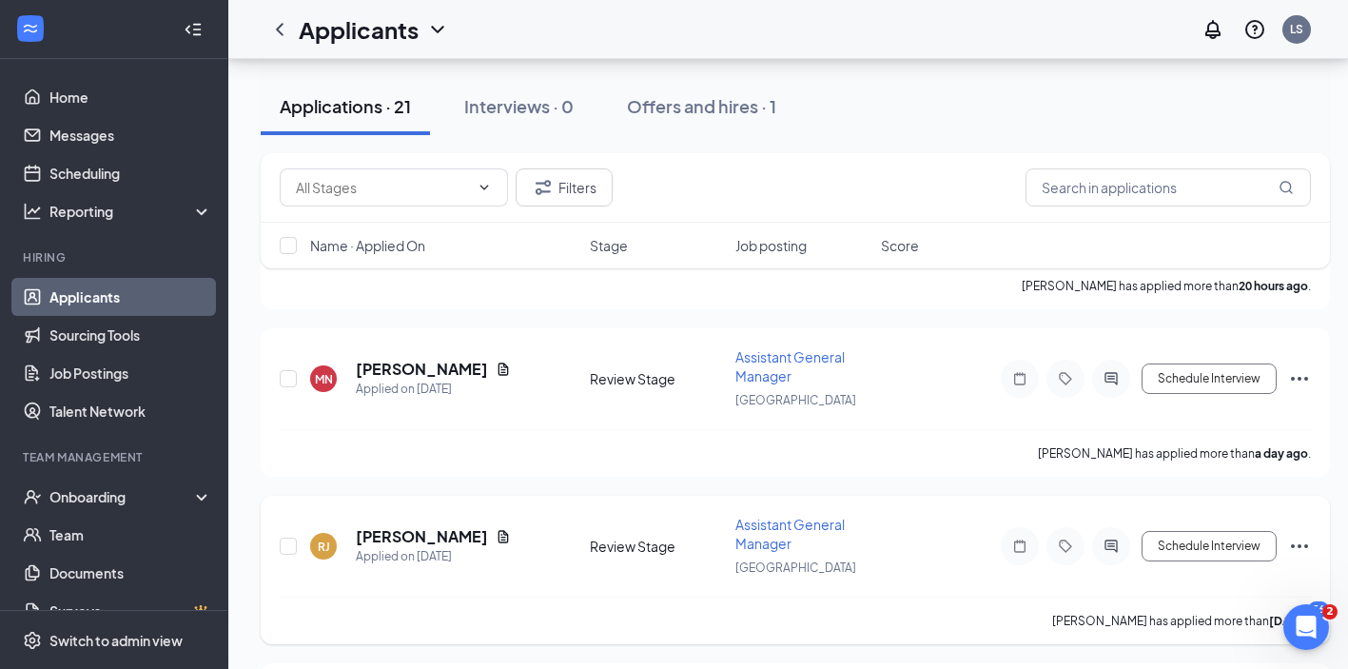
click at [1304, 553] on icon "Ellipses" at bounding box center [1299, 546] width 23 height 23
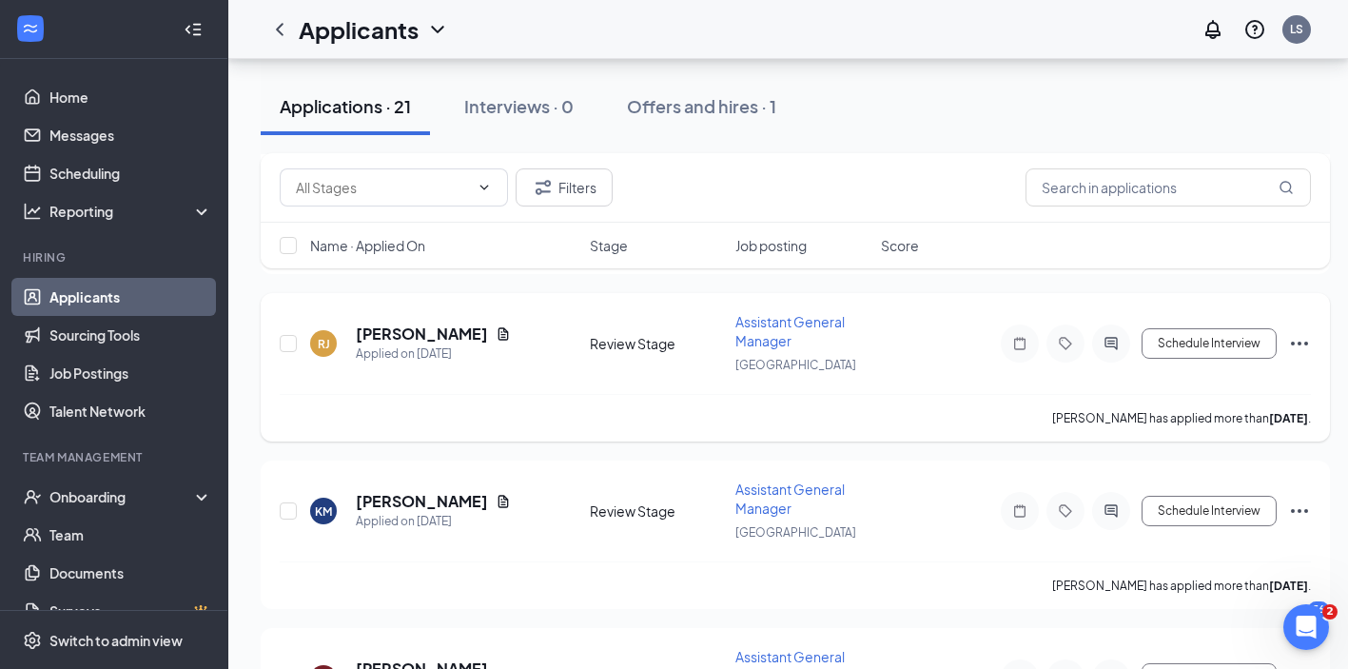
click at [1301, 348] on icon "Ellipses" at bounding box center [1299, 343] width 23 height 23
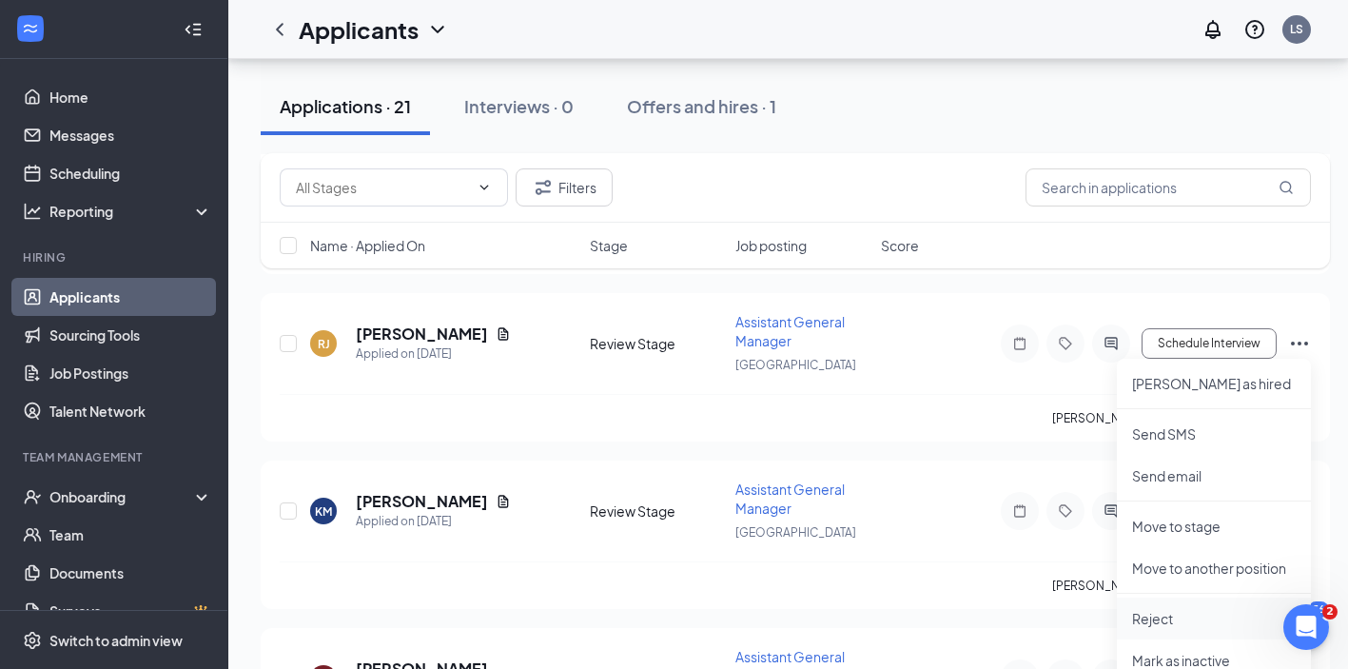
click at [1172, 622] on p "Reject" at bounding box center [1214, 618] width 164 height 19
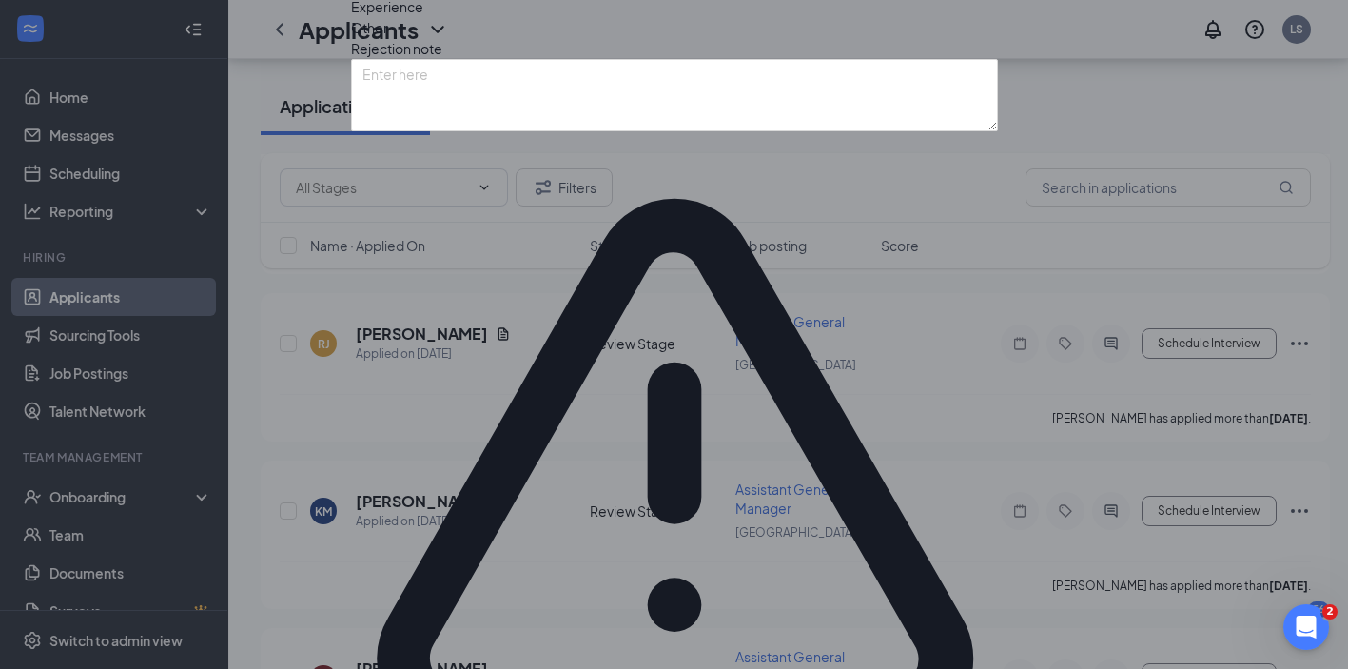
scroll to position [36, 0]
click at [423, 17] on span "Experience" at bounding box center [387, 6] width 72 height 21
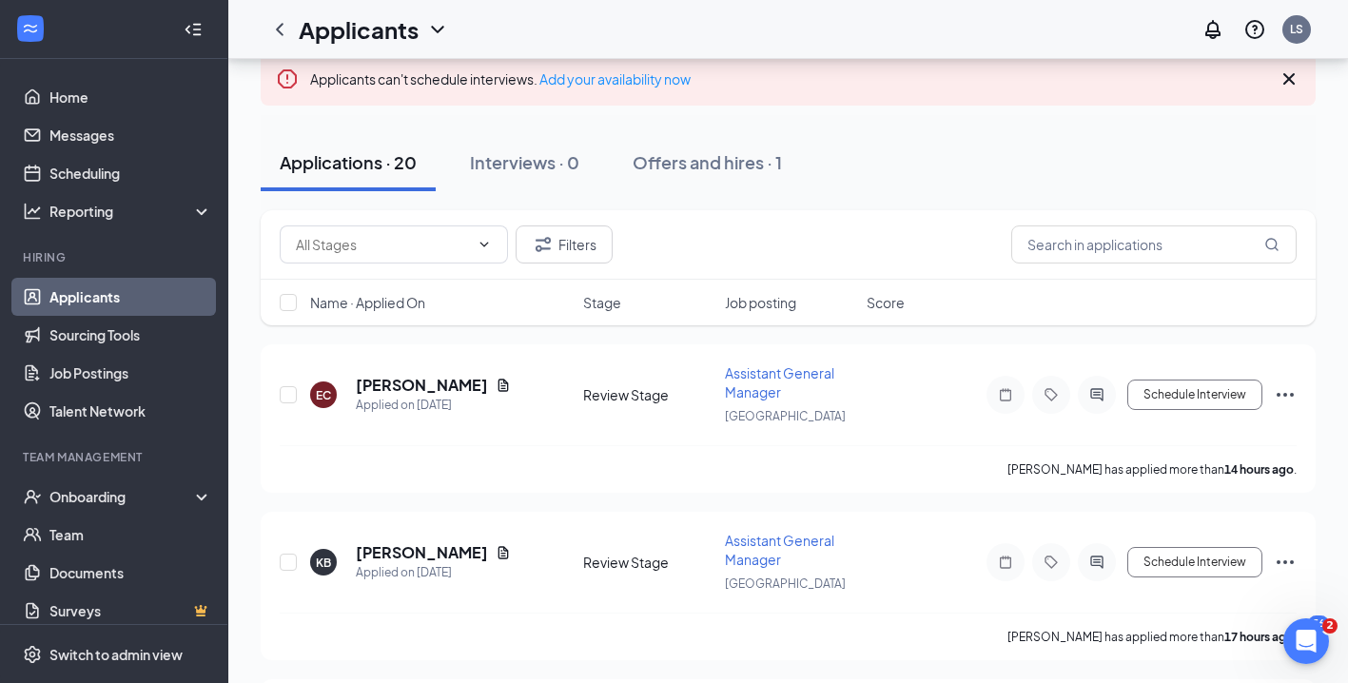
scroll to position [164, 0]
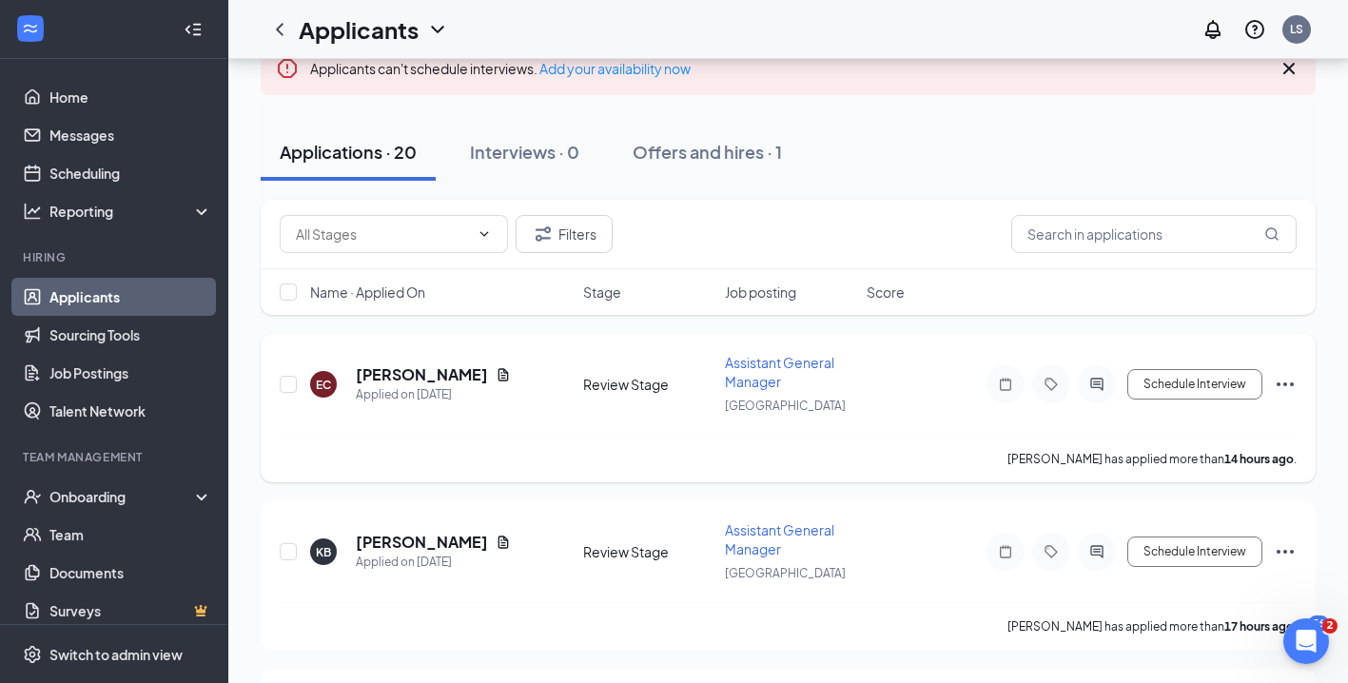
click at [1286, 386] on icon "Ellipses" at bounding box center [1285, 384] width 23 height 23
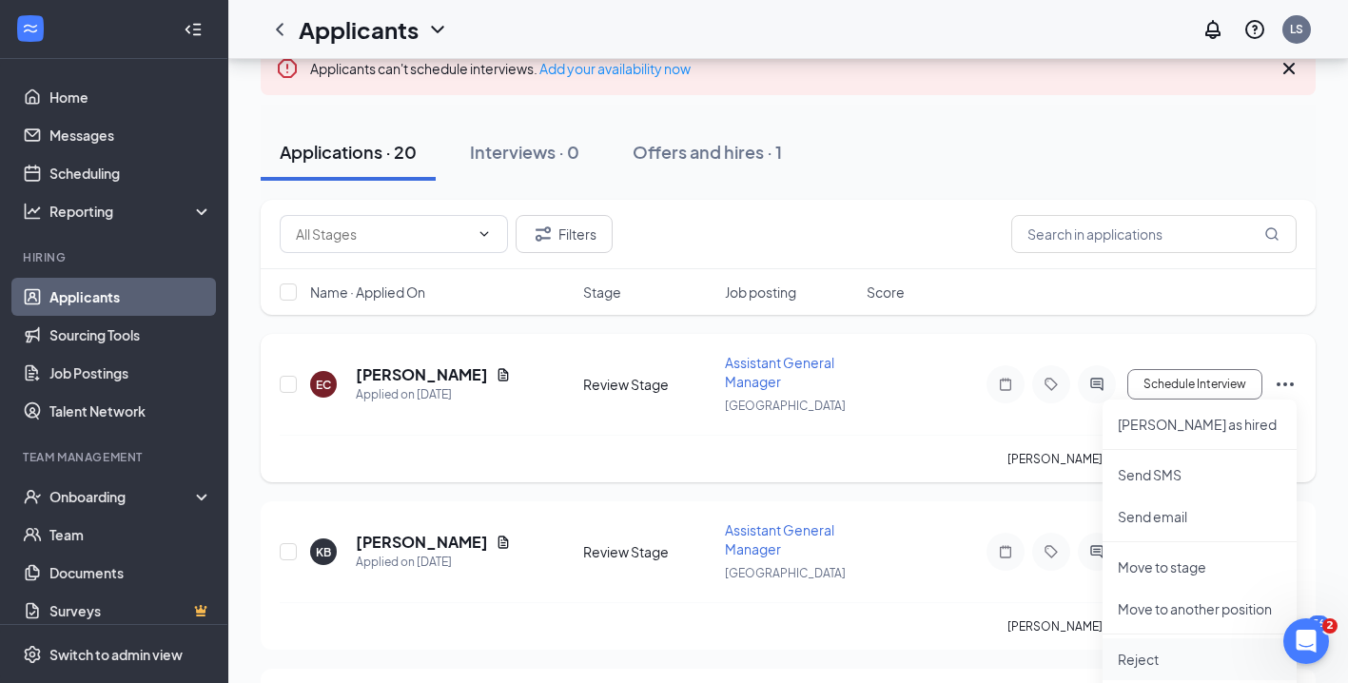
click at [1172, 652] on p "Reject" at bounding box center [1200, 659] width 164 height 19
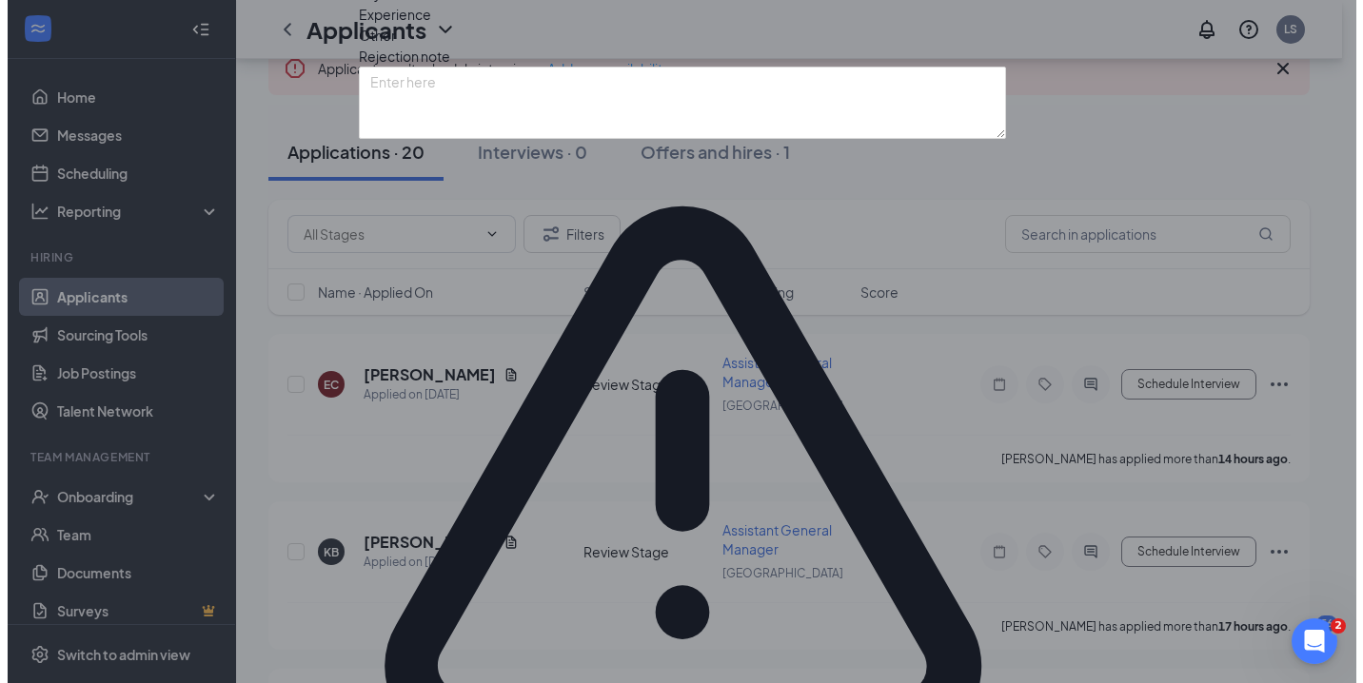
scroll to position [35, 0]
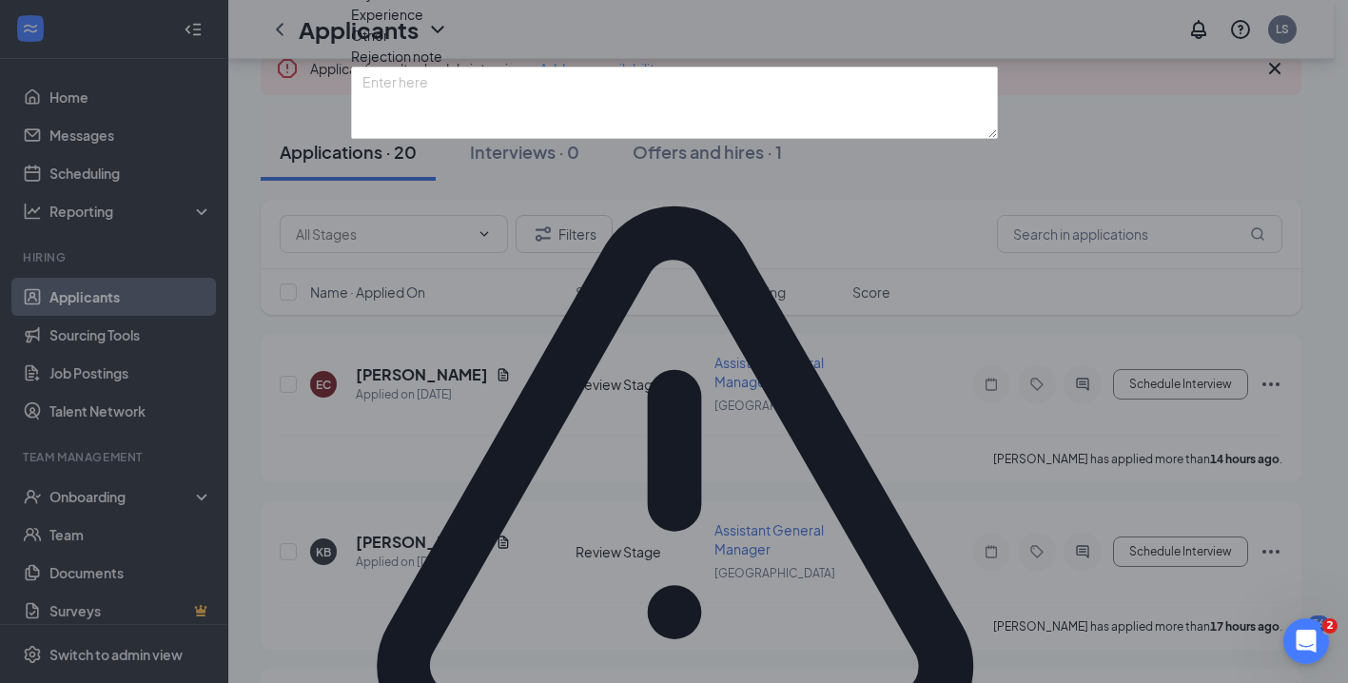
click at [423, 25] on span "Experience" at bounding box center [387, 14] width 72 height 21
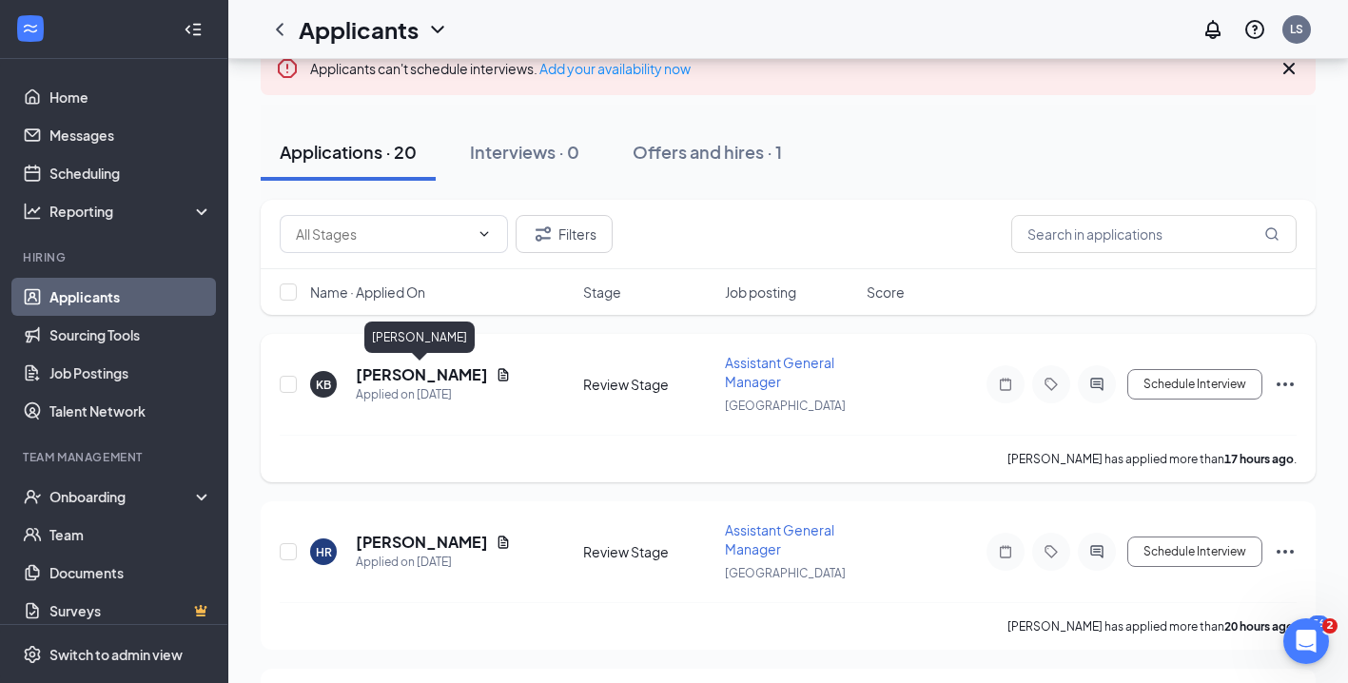
click at [422, 375] on h5 "[PERSON_NAME]" at bounding box center [422, 374] width 132 height 21
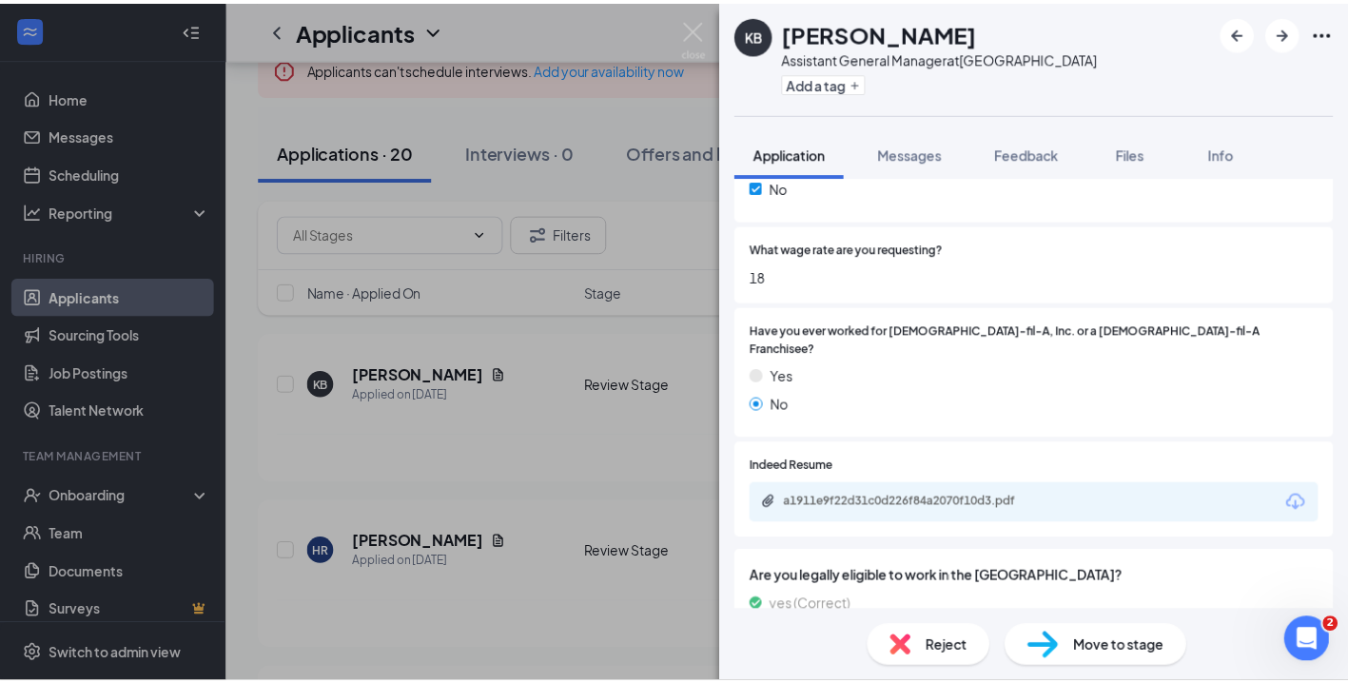
scroll to position [529, 0]
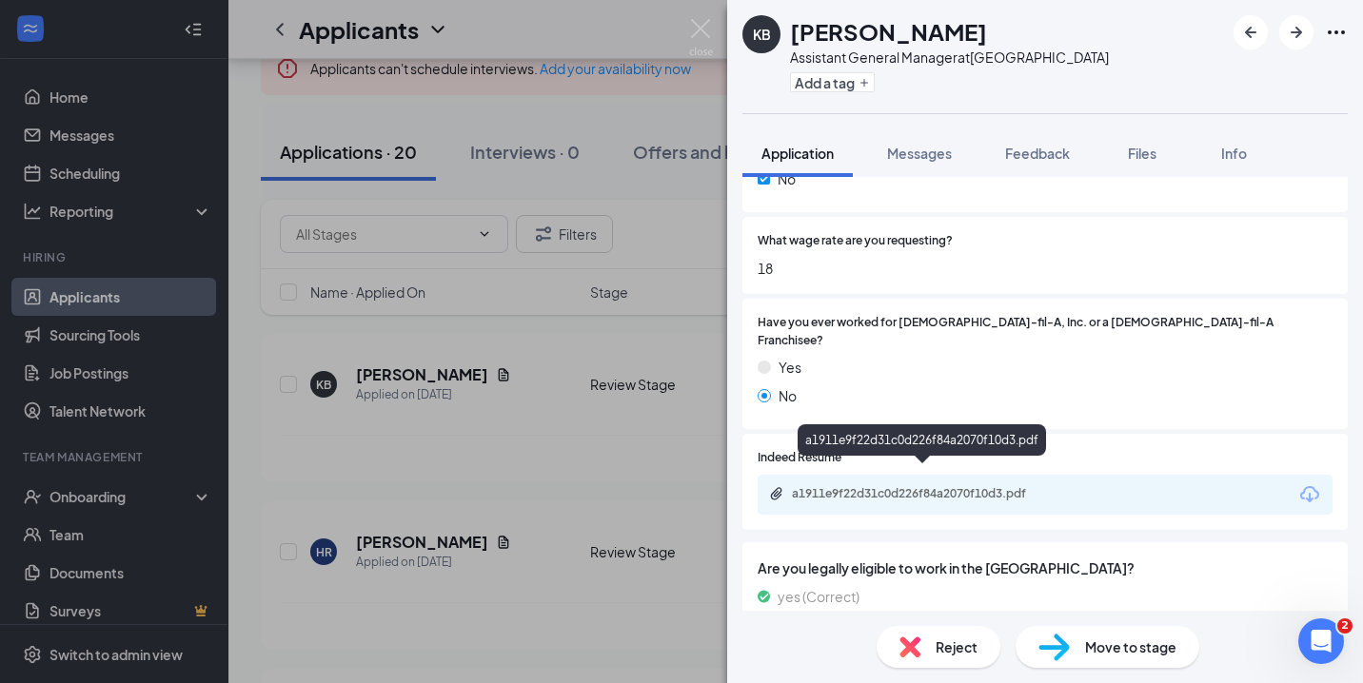
click at [876, 486] on div "a1911e9f22d31c0d226f84a2070f10d3.pdf" at bounding box center [925, 493] width 266 height 15
click at [924, 648] on div "Reject" at bounding box center [938, 647] width 124 height 42
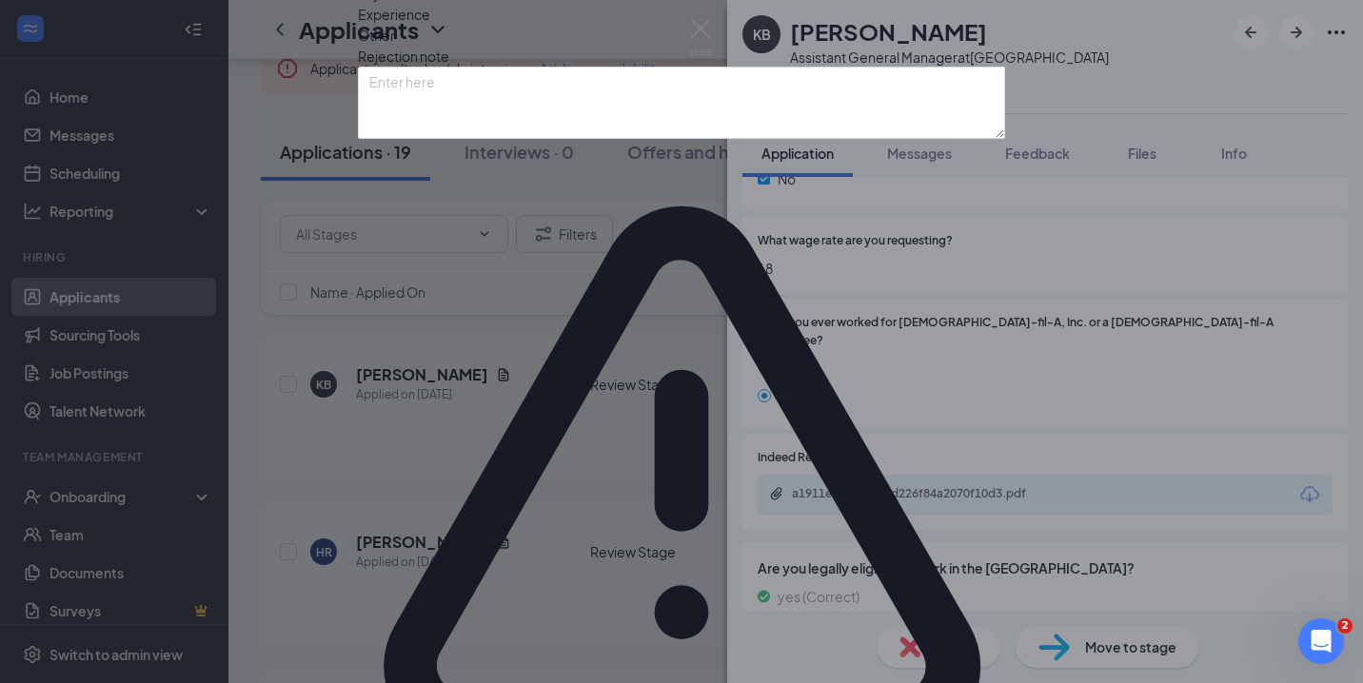
click at [430, 25] on span "Experience" at bounding box center [394, 14] width 72 height 21
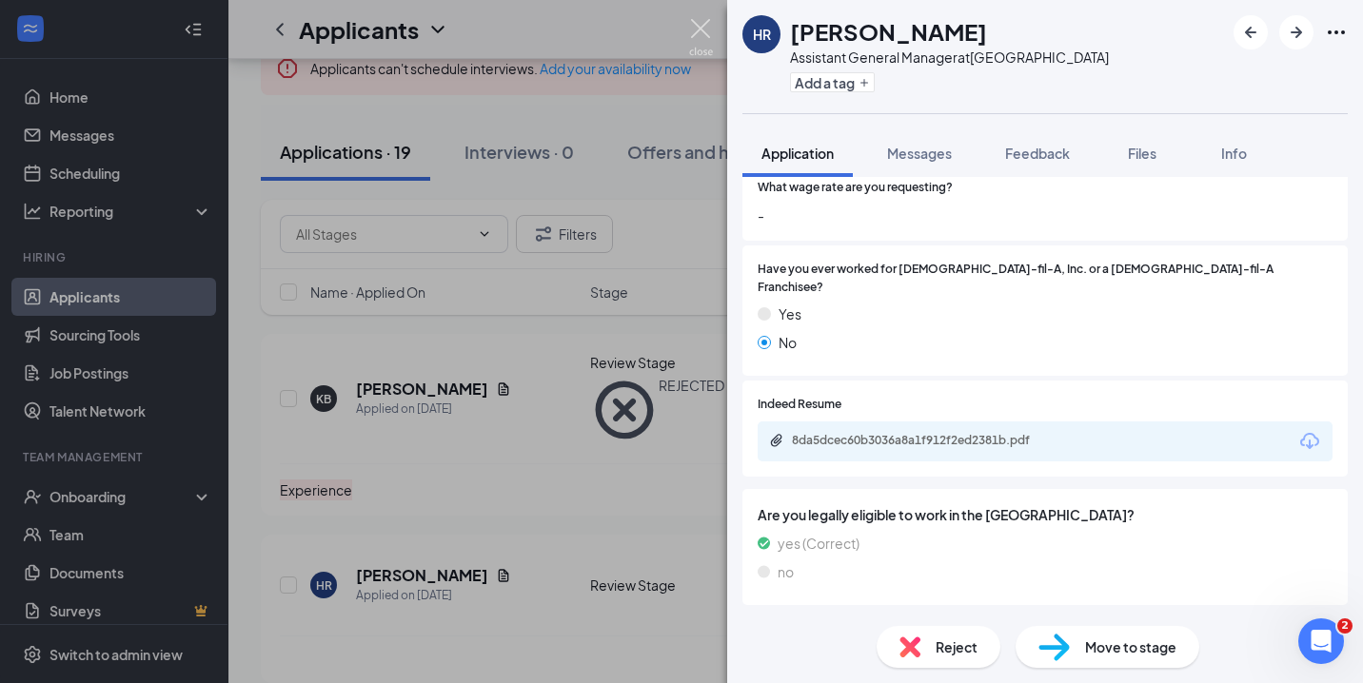
click at [701, 29] on img at bounding box center [701, 37] width 24 height 37
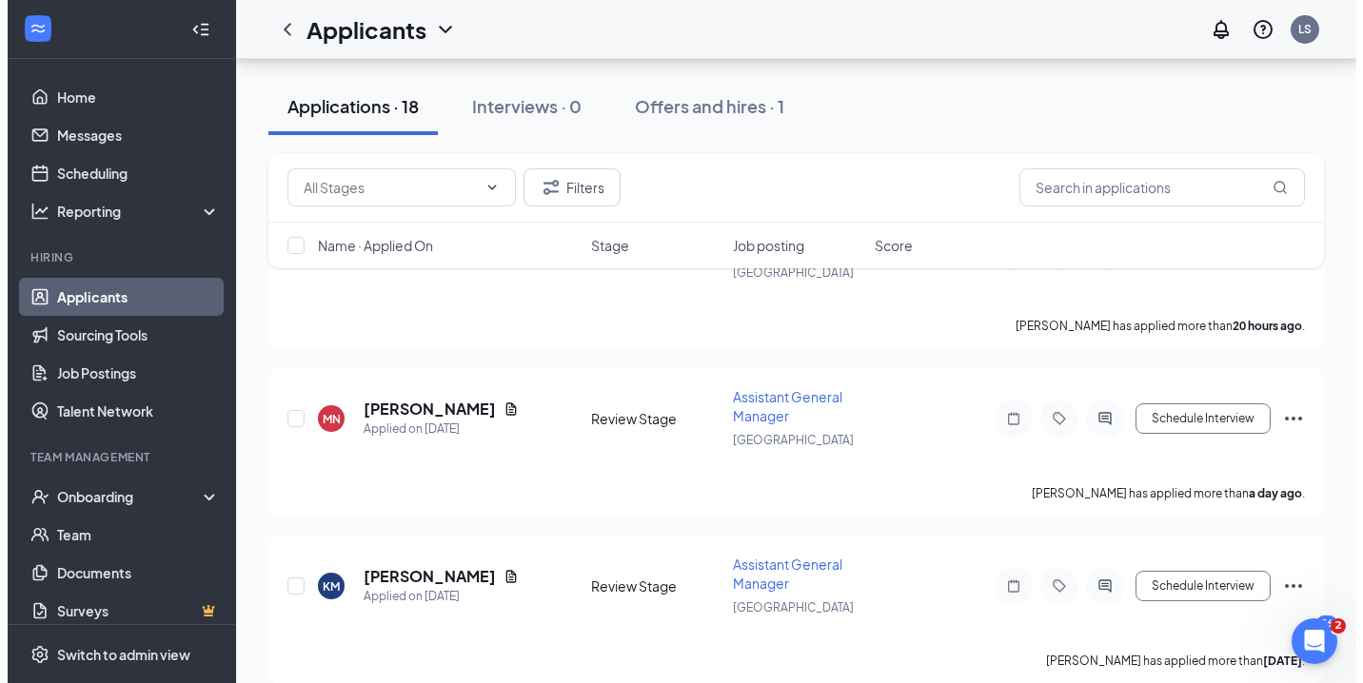
scroll to position [248, 0]
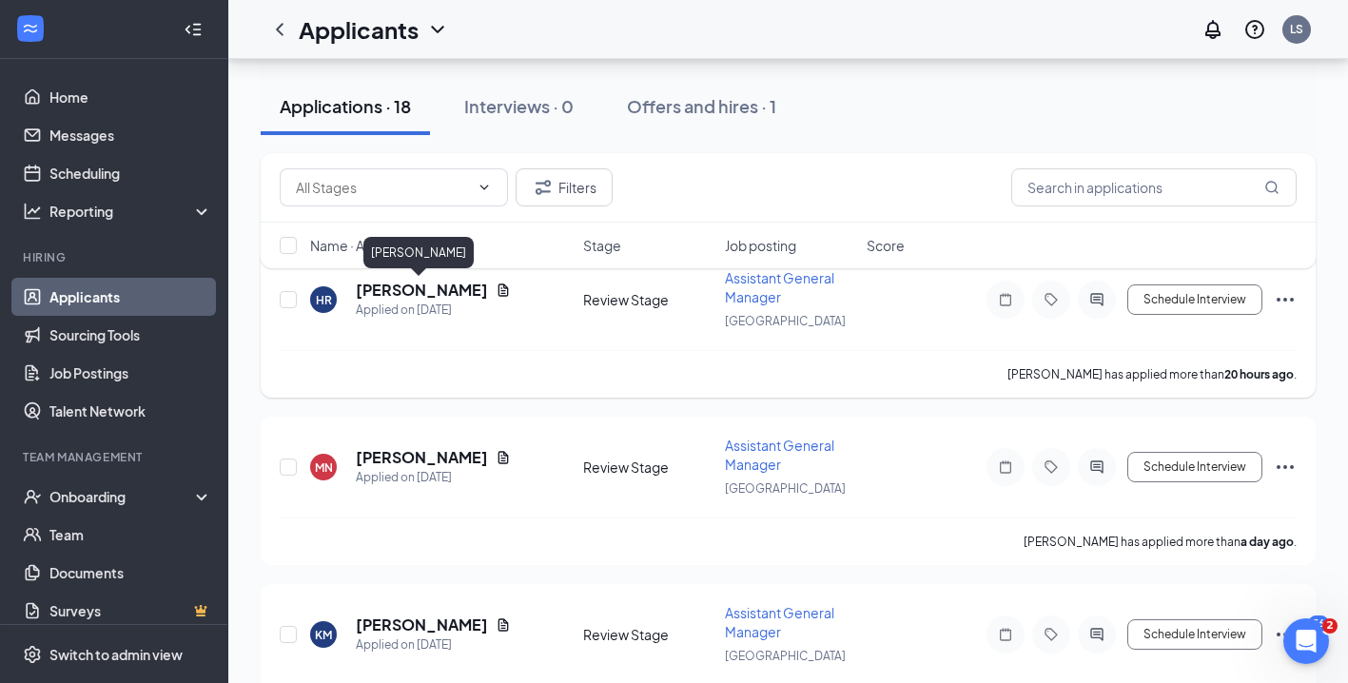
click at [429, 288] on h5 "[PERSON_NAME]" at bounding box center [422, 290] width 132 height 21
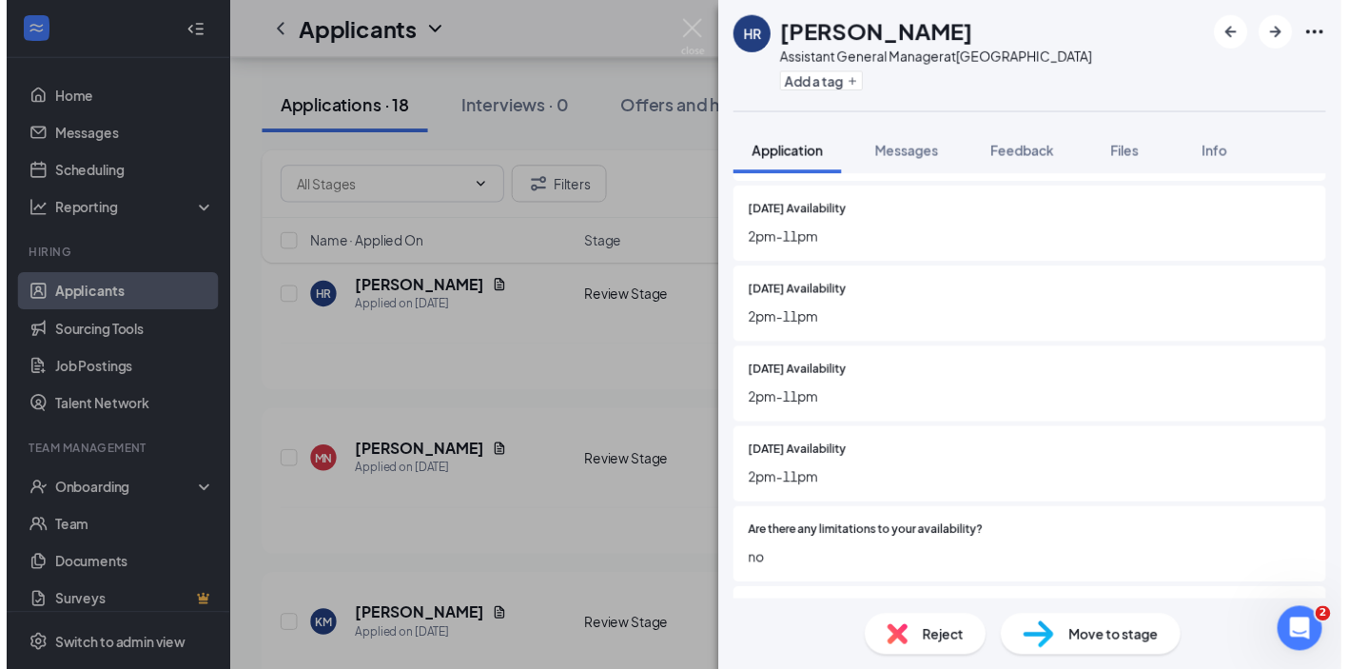
scroll to position [424, 0]
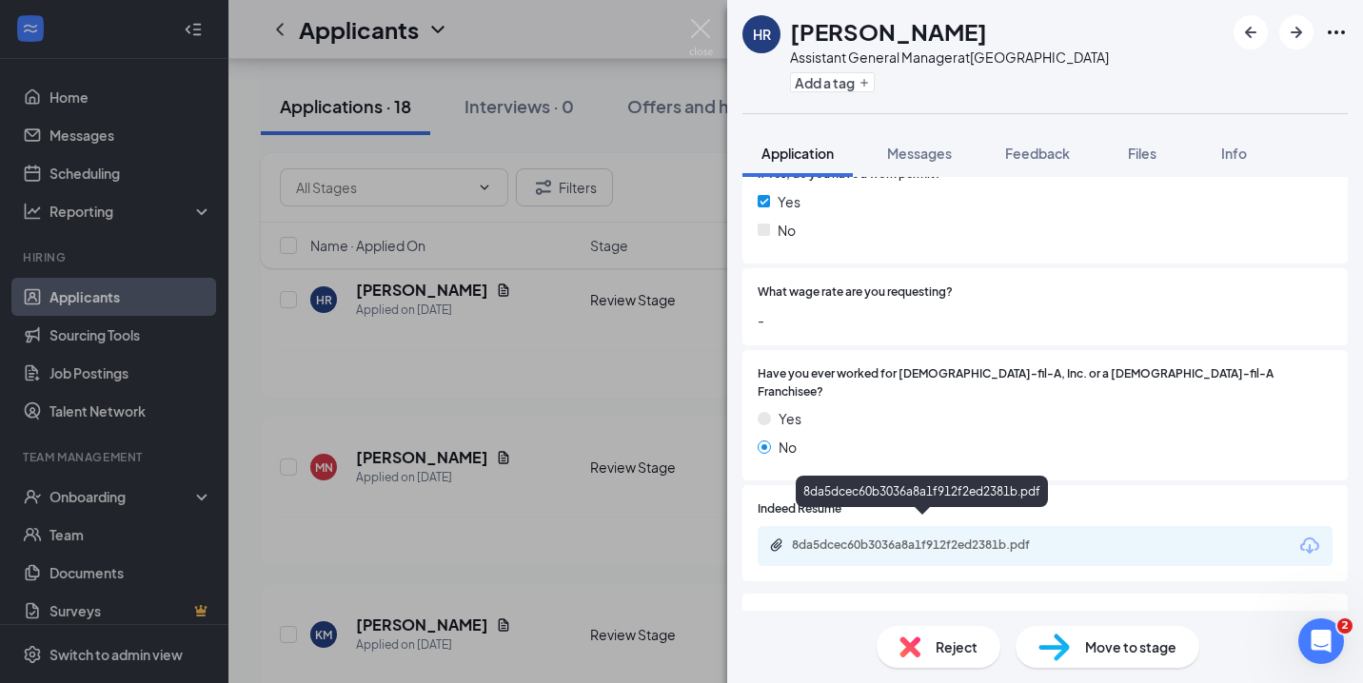
click at [1000, 538] on div "8da5dcec60b3036a8a1f912f2ed2381b.pdf" at bounding box center [925, 545] width 266 height 15
click at [932, 640] on div "Reject" at bounding box center [938, 647] width 124 height 42
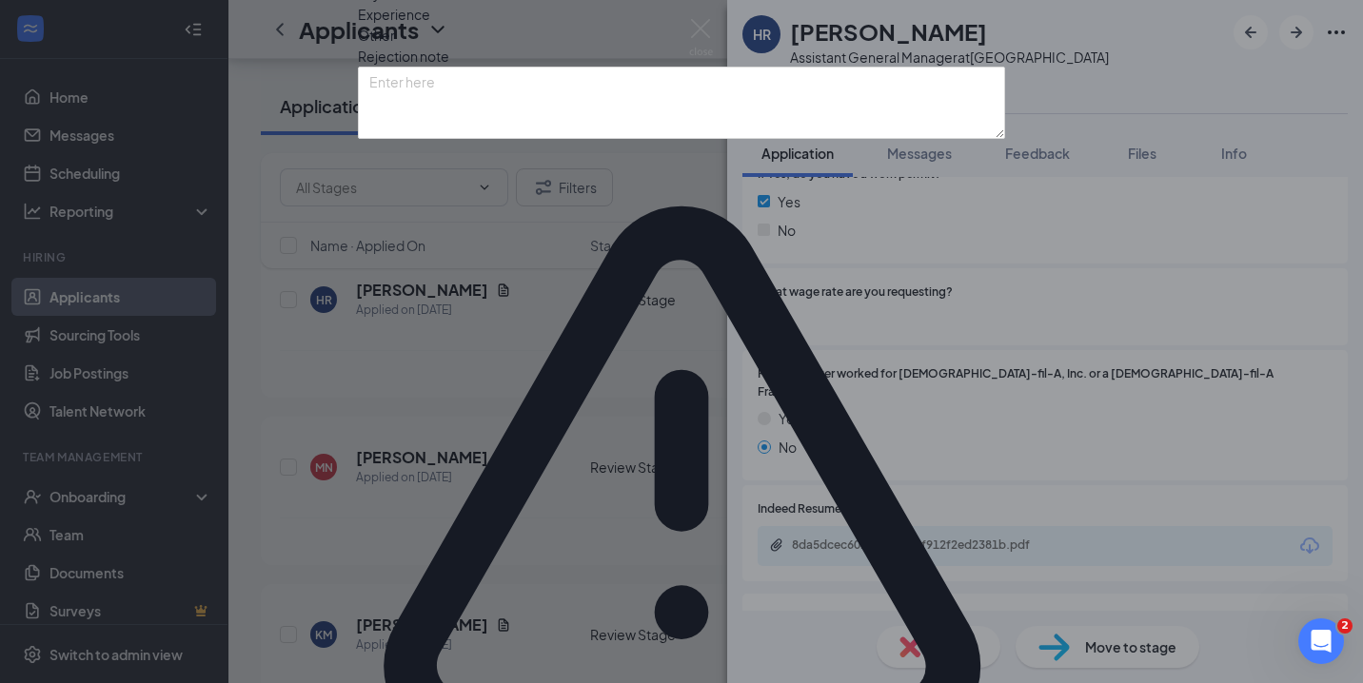
click at [430, 25] on span "Experience" at bounding box center [394, 14] width 72 height 21
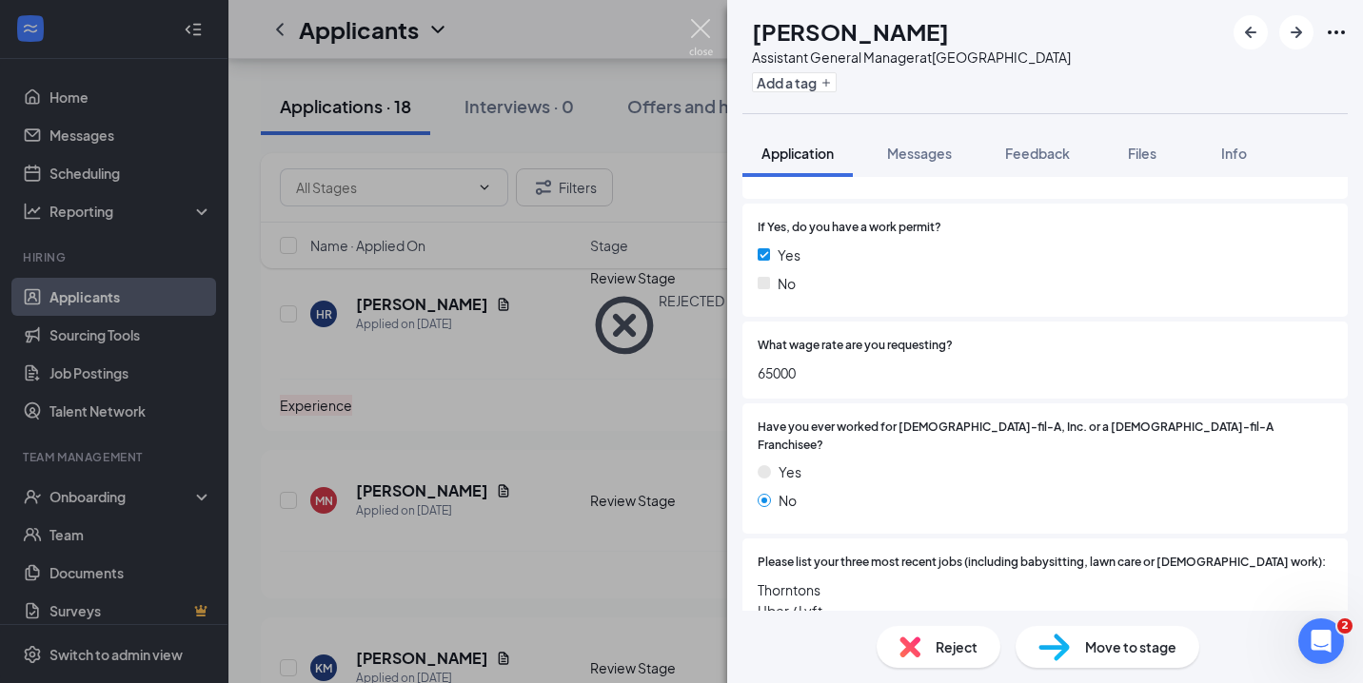
click at [699, 26] on img at bounding box center [701, 37] width 24 height 37
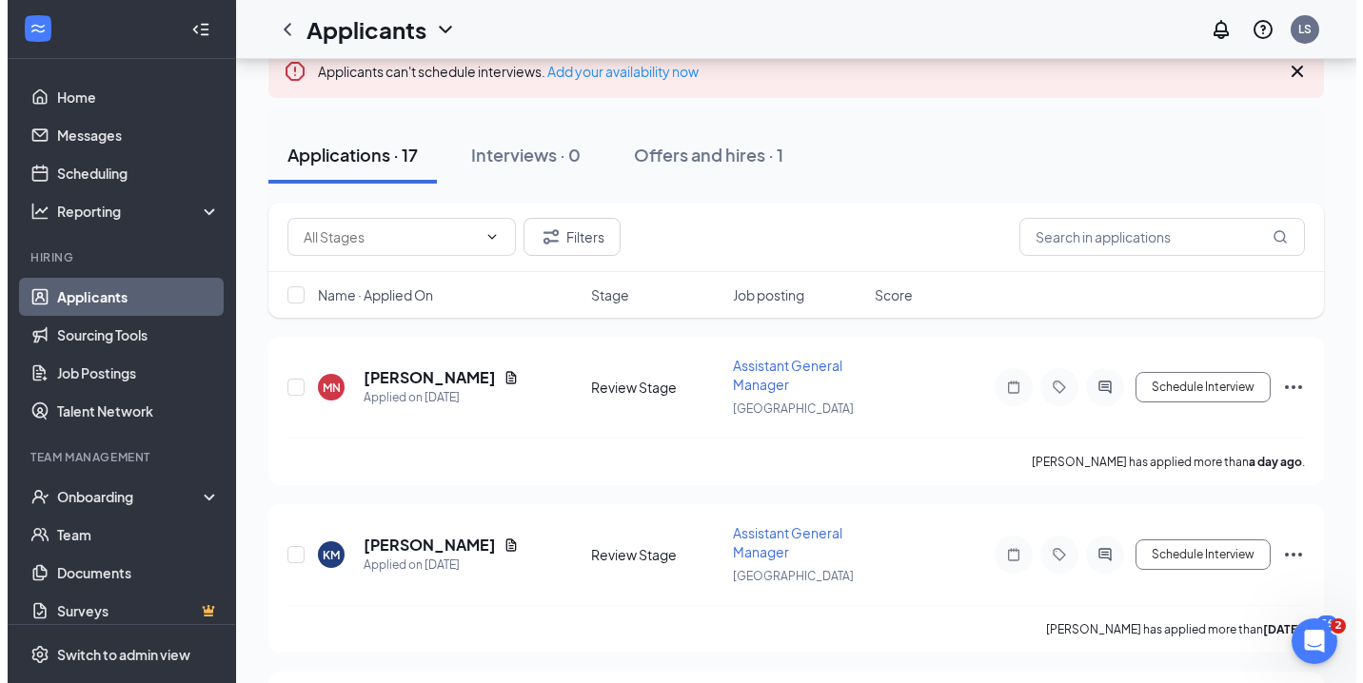
scroll to position [170, 0]
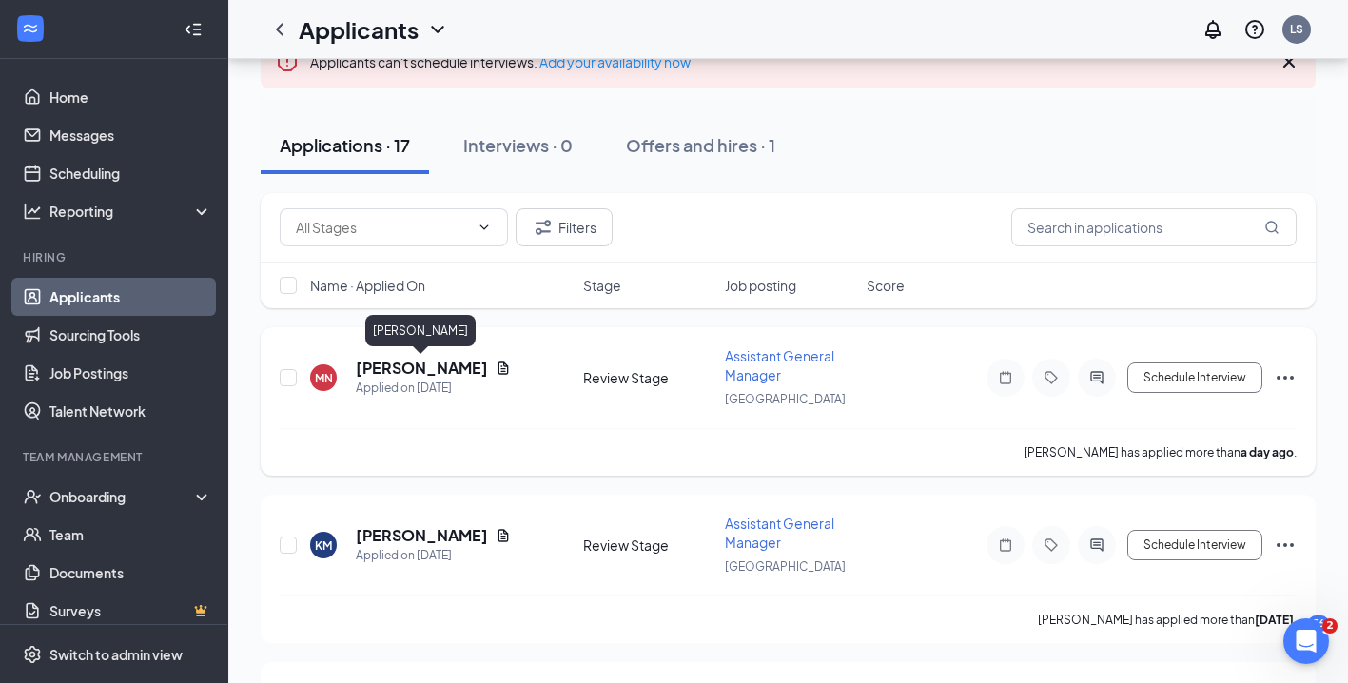
click at [413, 371] on h5 "[PERSON_NAME]" at bounding box center [422, 368] width 132 height 21
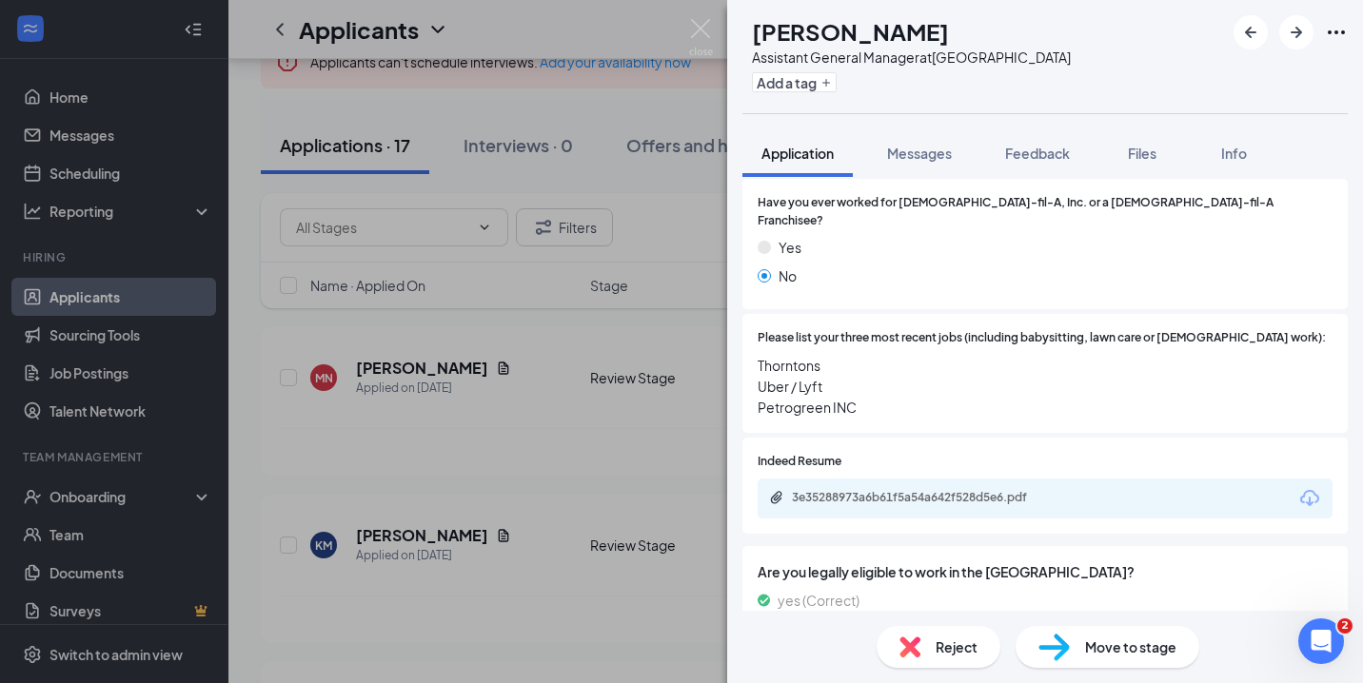
scroll to position [734, 0]
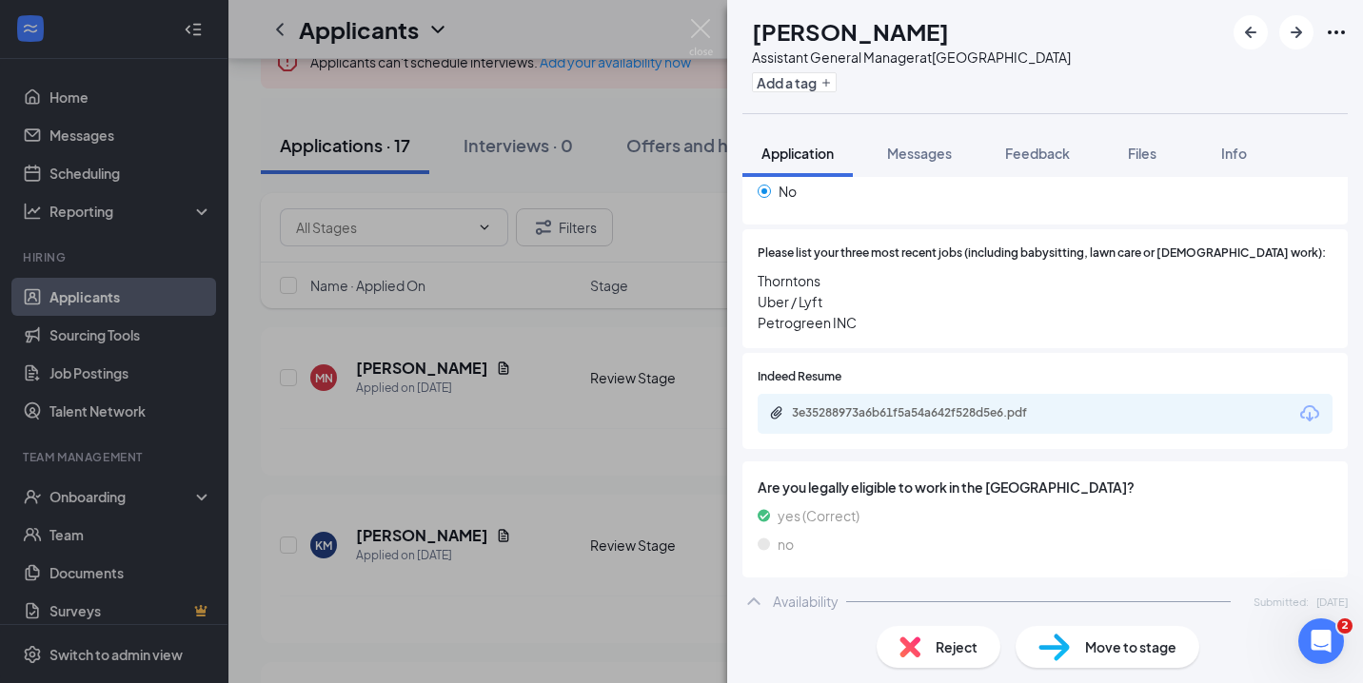
click at [932, 647] on div "Reject" at bounding box center [938, 647] width 124 height 42
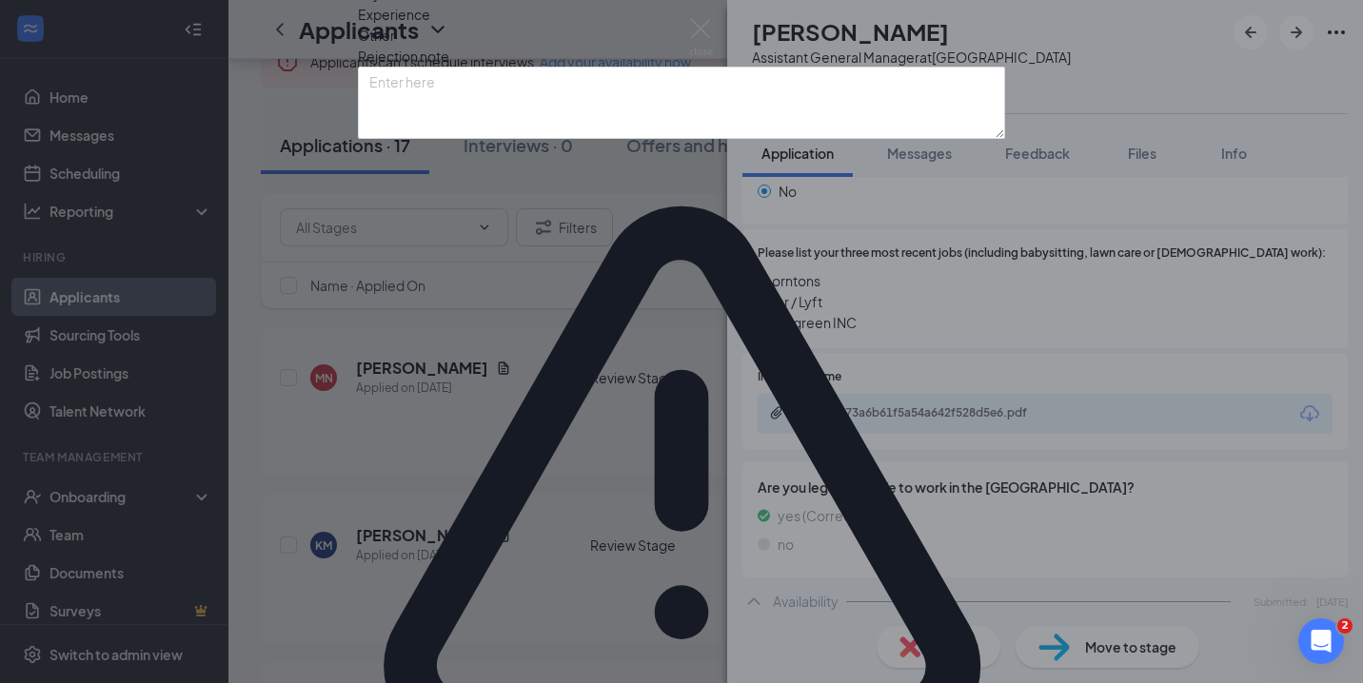
click at [430, 25] on span "Experience" at bounding box center [394, 14] width 72 height 21
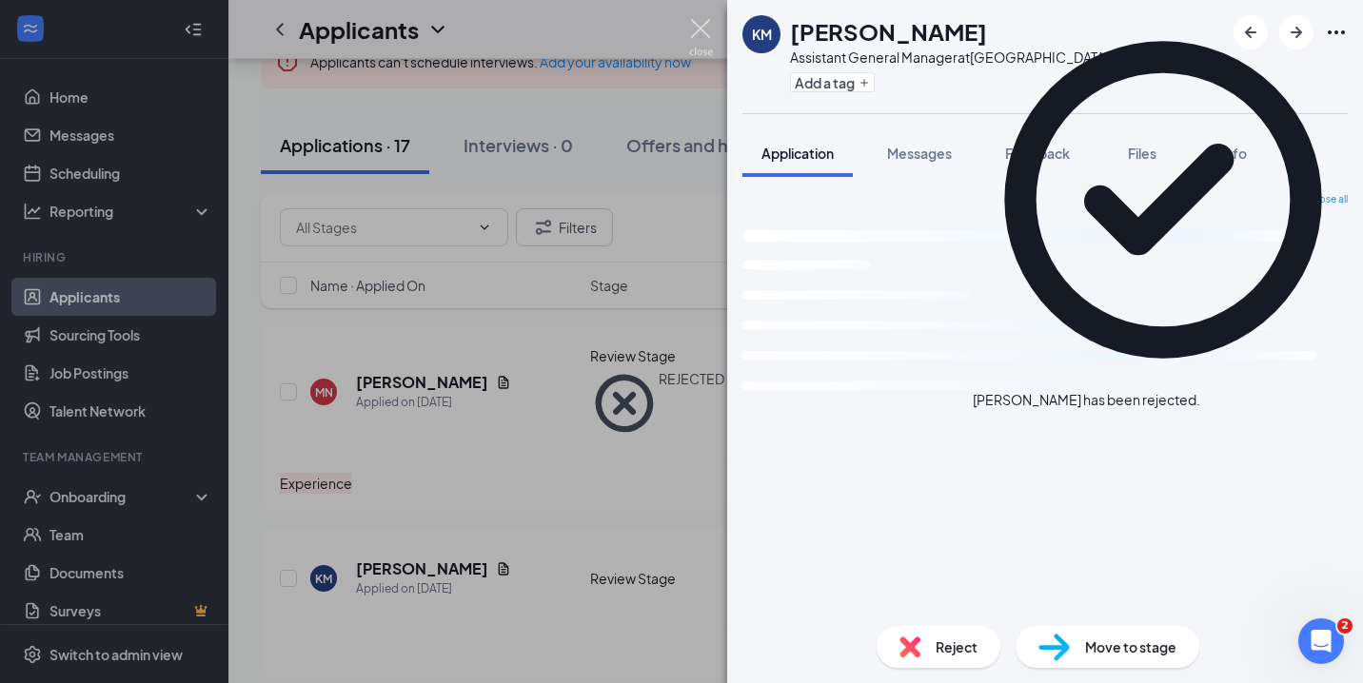
click at [699, 31] on img at bounding box center [701, 37] width 24 height 37
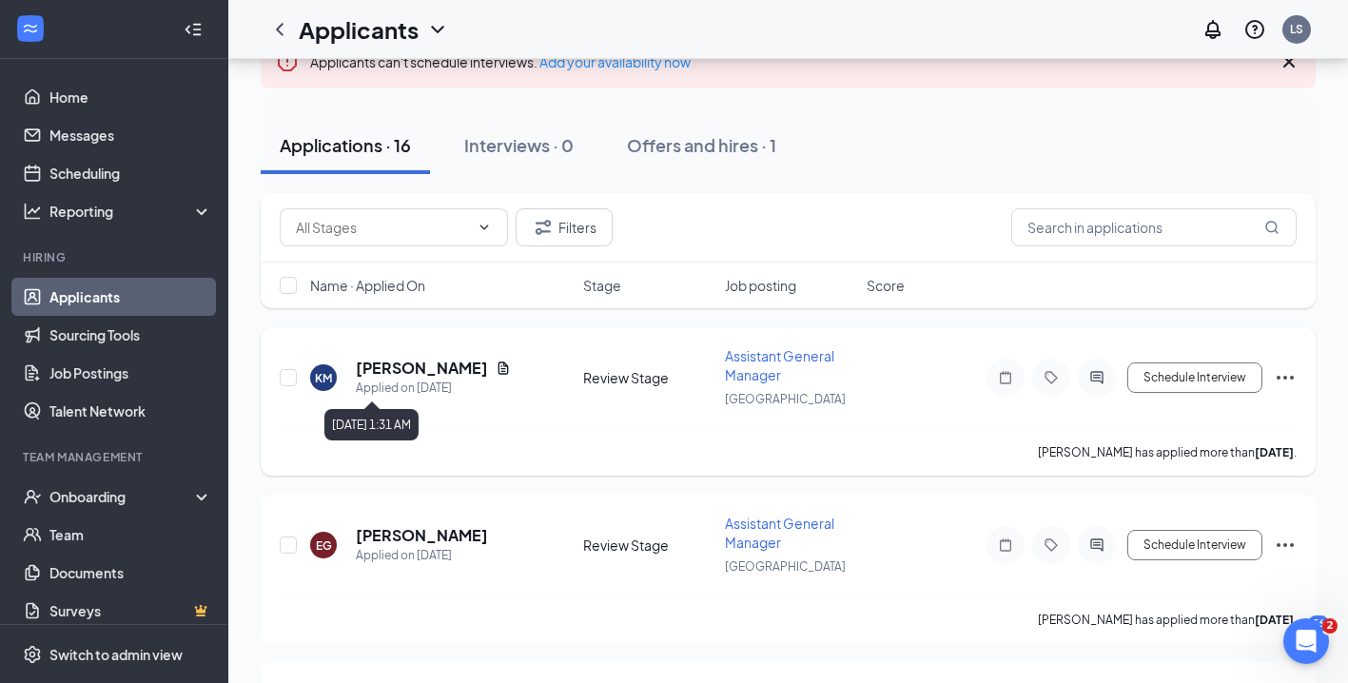
click at [419, 364] on h5 "[PERSON_NAME]" at bounding box center [422, 368] width 132 height 21
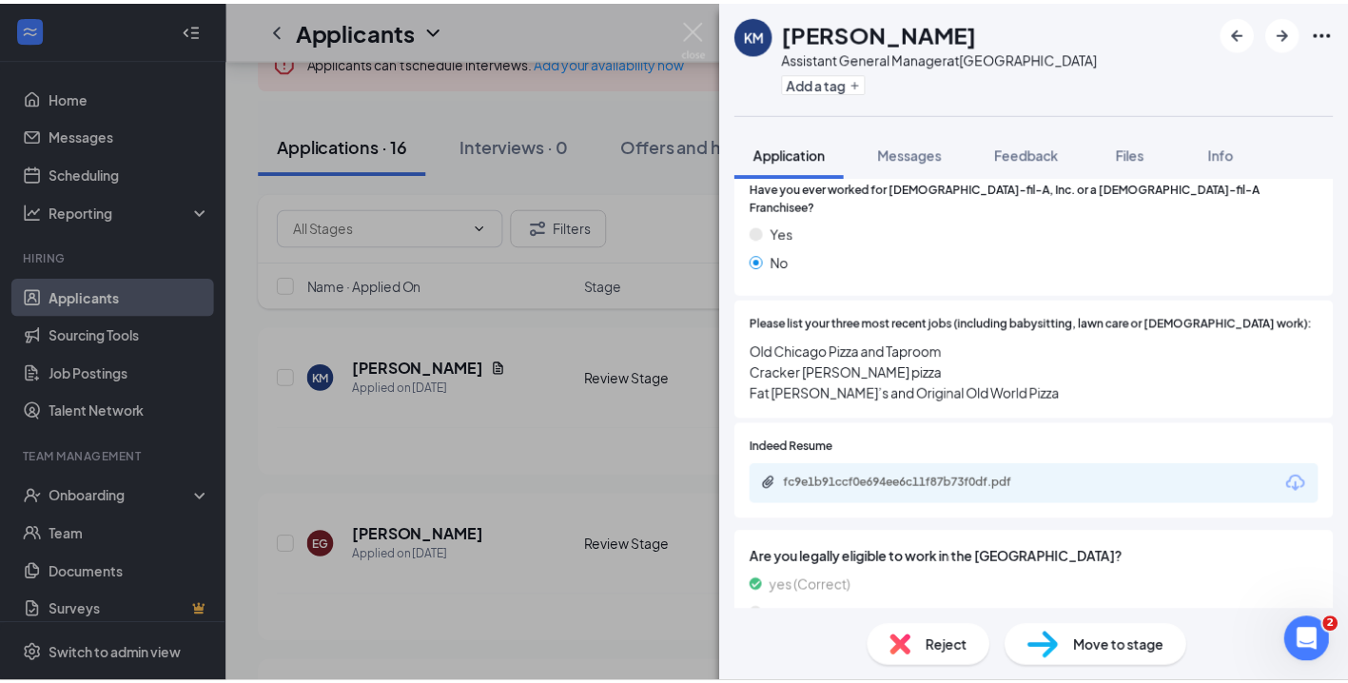
scroll to position [611, 0]
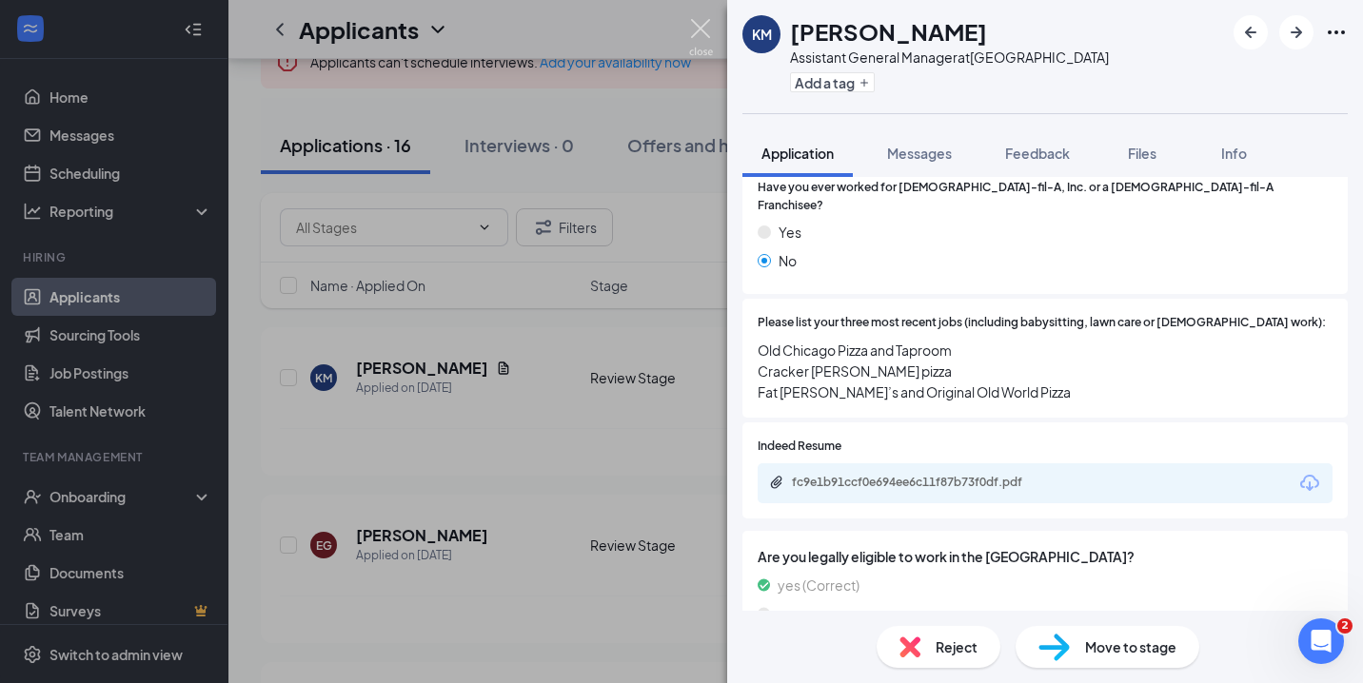
click at [705, 35] on img at bounding box center [701, 37] width 24 height 37
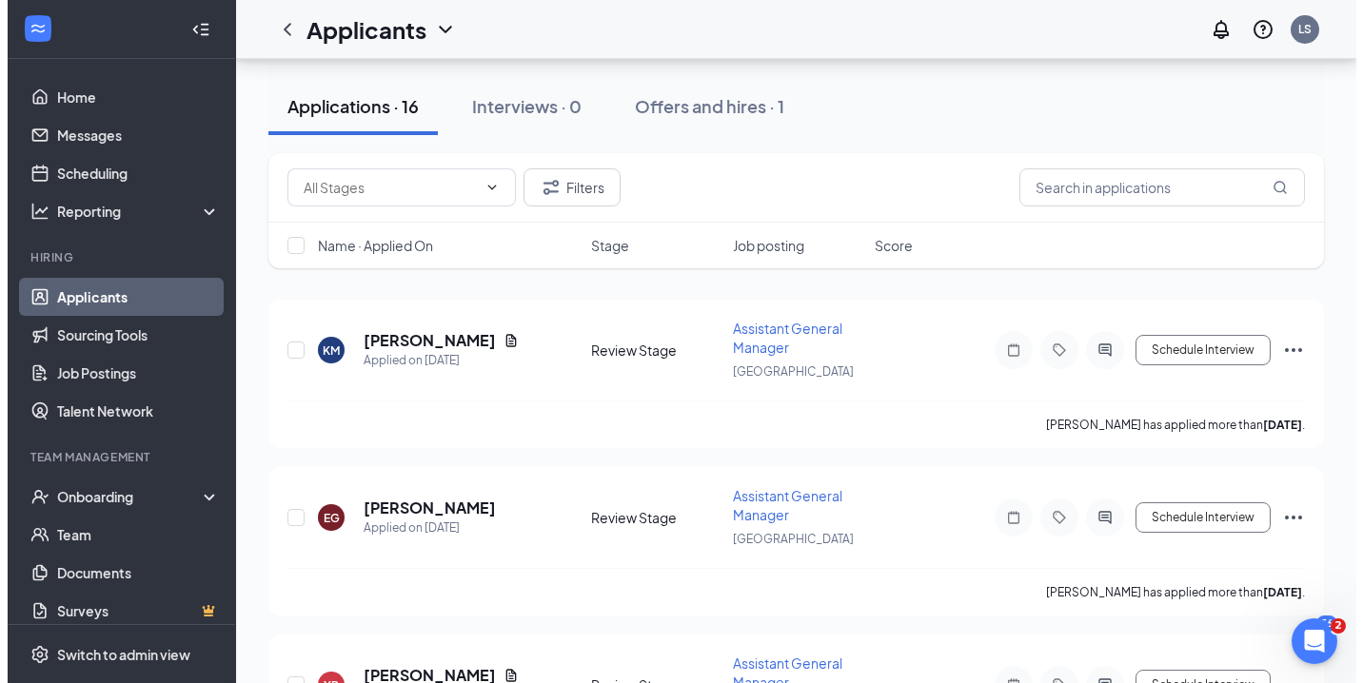
scroll to position [175, 0]
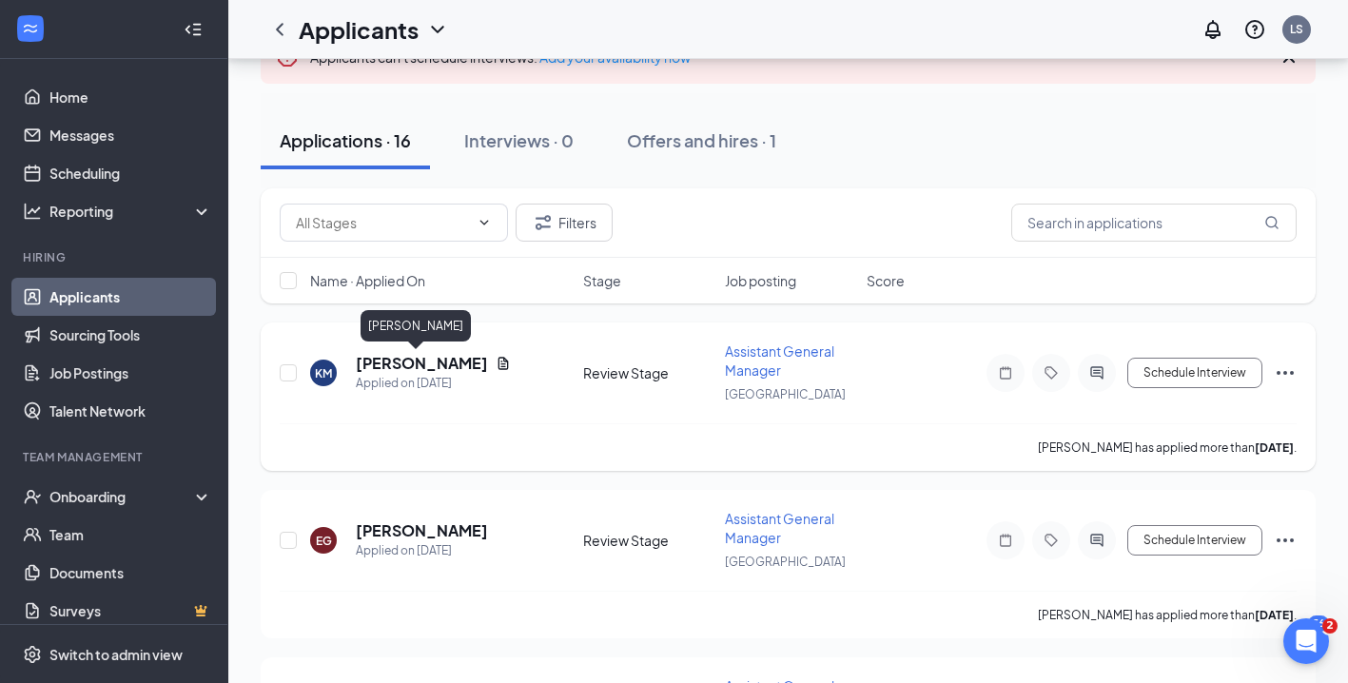
click at [393, 364] on h5 "[PERSON_NAME]" at bounding box center [422, 363] width 132 height 21
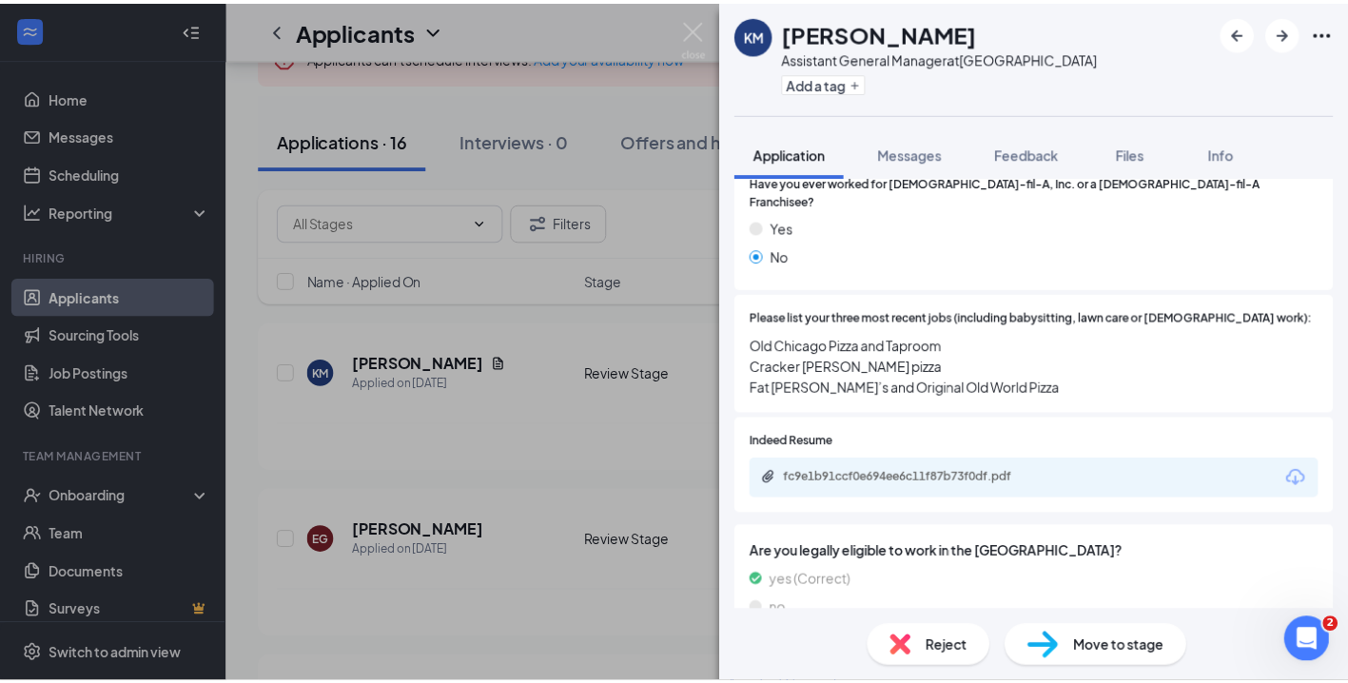
scroll to position [625, 0]
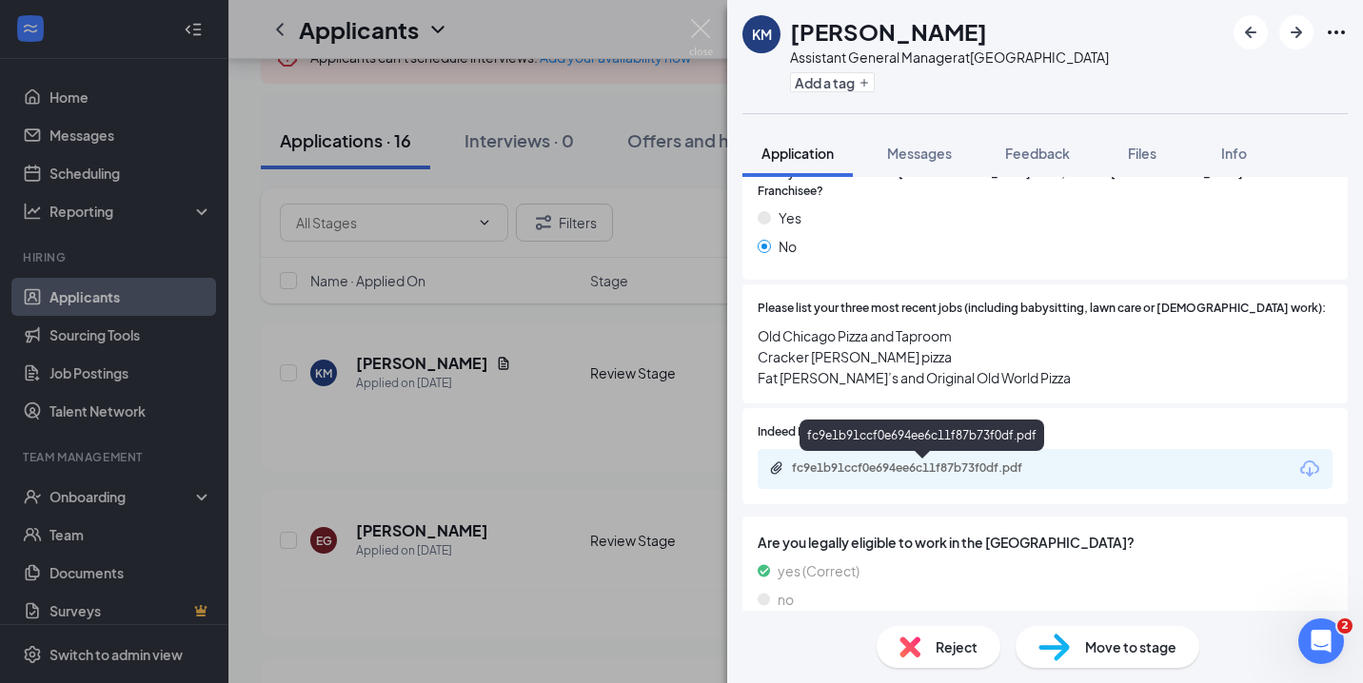
click at [878, 473] on div "fc9e1b91ccf0e694ee6c11f87b73f0df.pdf" at bounding box center [925, 468] width 266 height 15
click at [691, 28] on img at bounding box center [701, 37] width 24 height 37
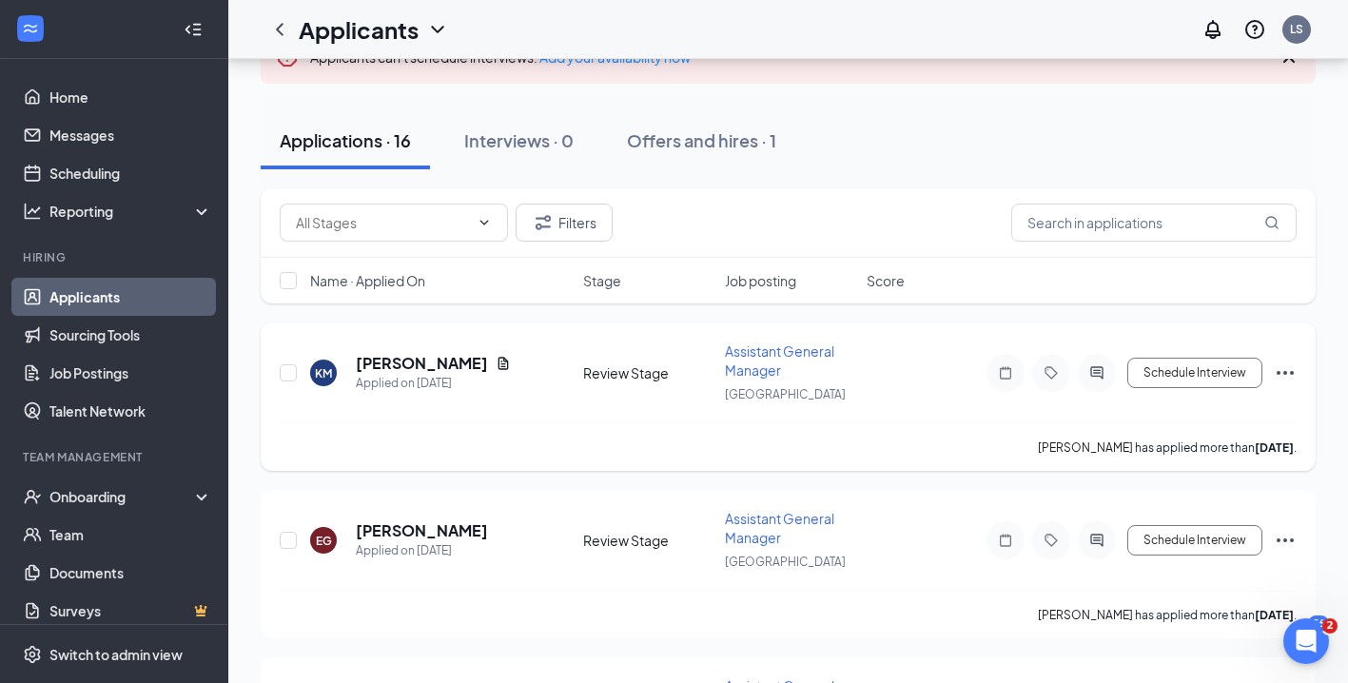
click at [1286, 374] on icon "Ellipses" at bounding box center [1285, 373] width 23 height 23
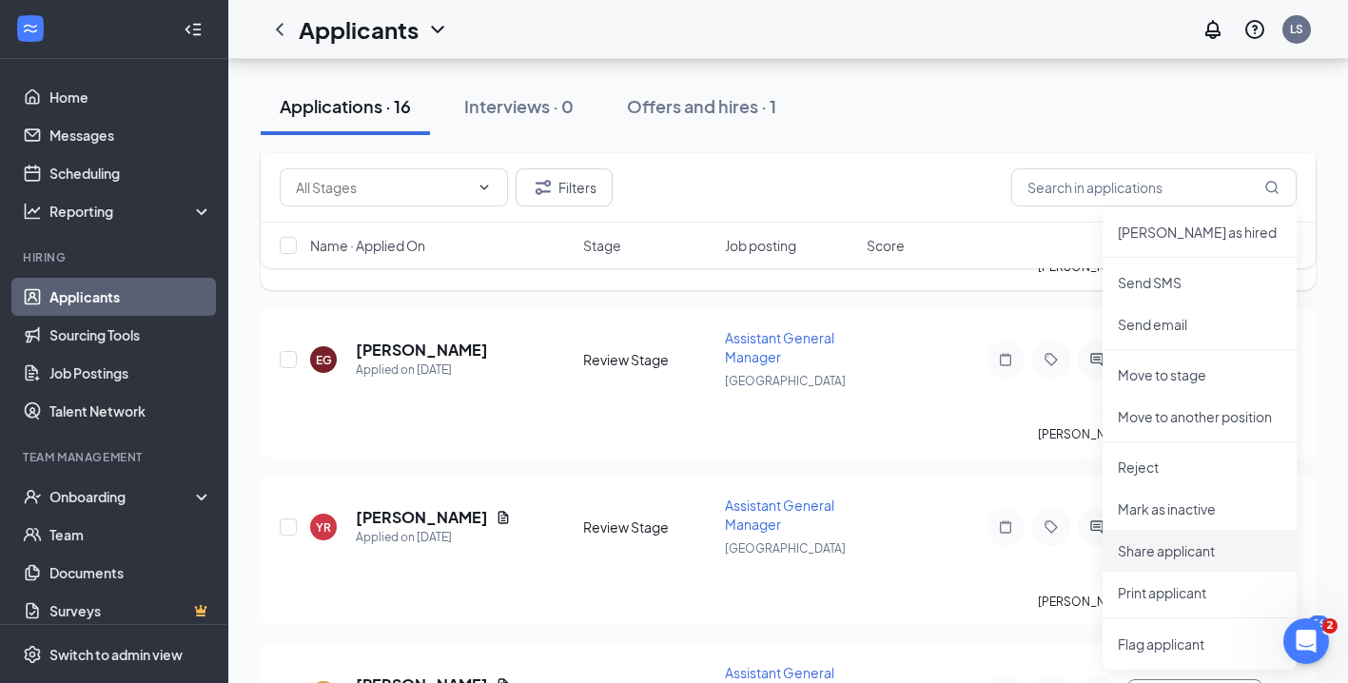
scroll to position [365, 0]
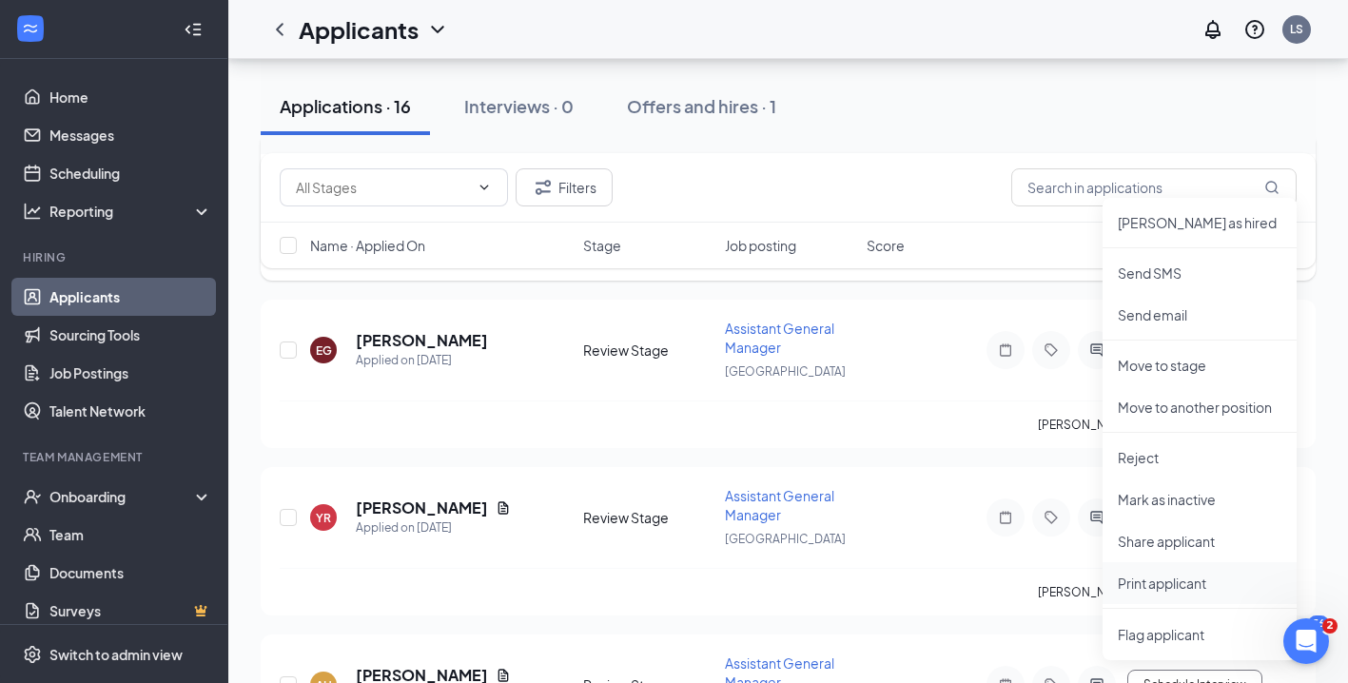
click at [1208, 581] on p "Print applicant" at bounding box center [1200, 583] width 164 height 19
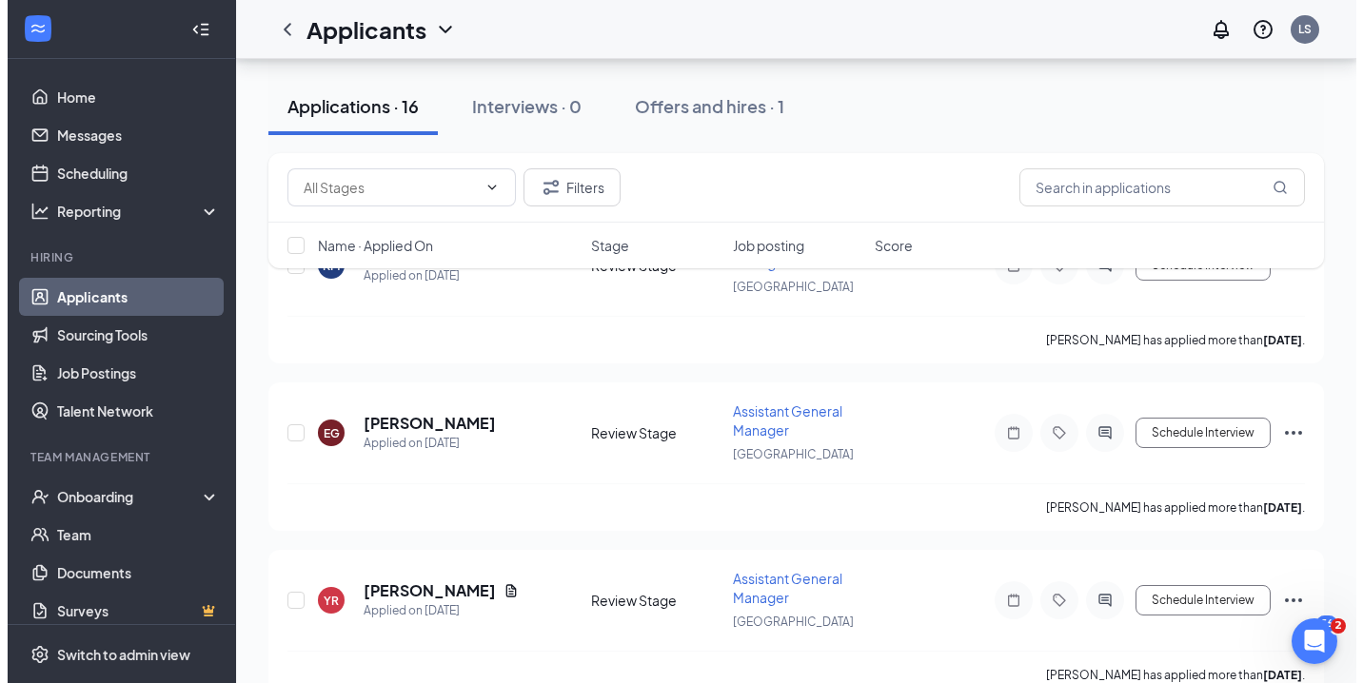
scroll to position [281, 0]
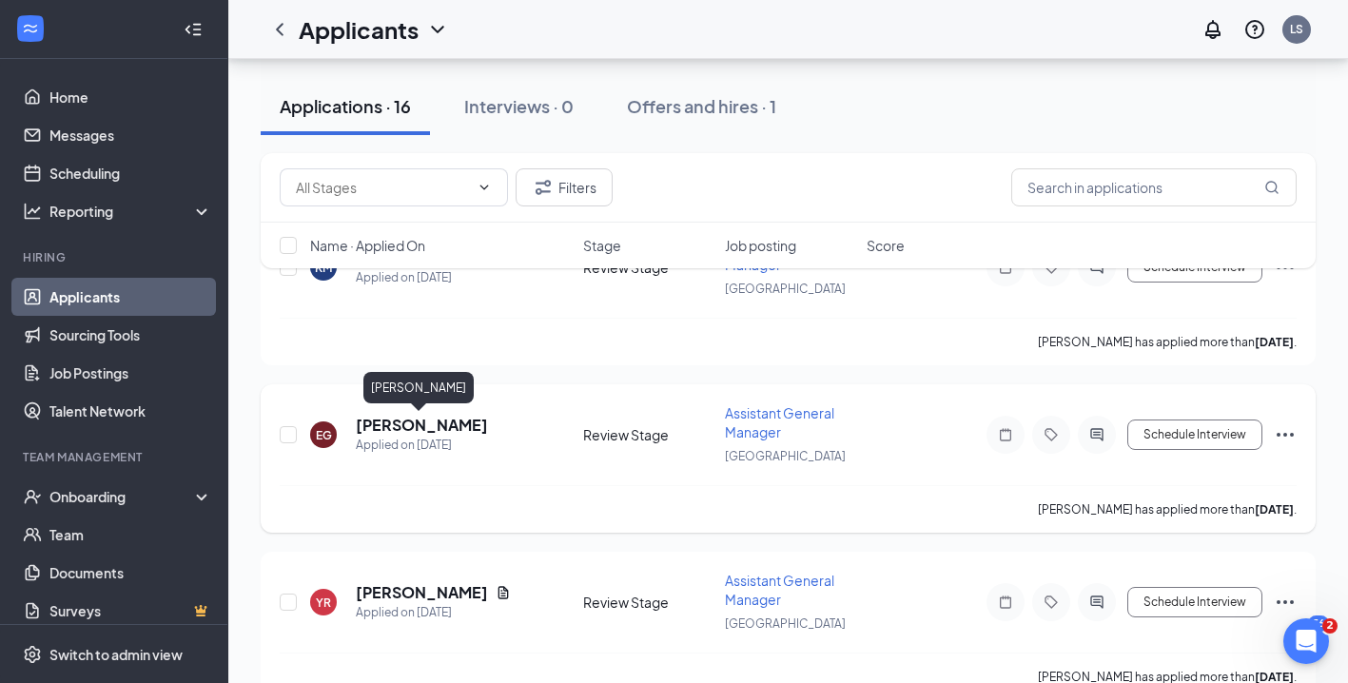
click at [452, 423] on h5 "[PERSON_NAME]" at bounding box center [422, 425] width 132 height 21
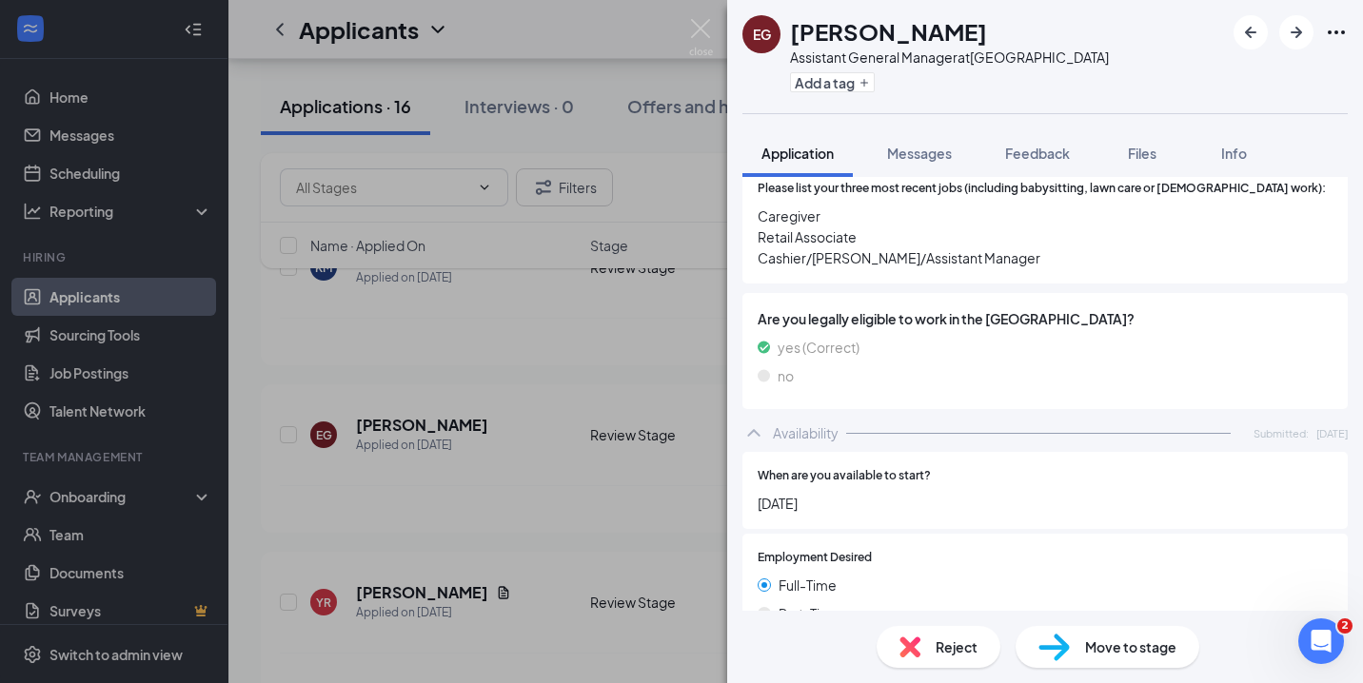
scroll to position [858, 0]
